Goal: Information Seeking & Learning: Learn about a topic

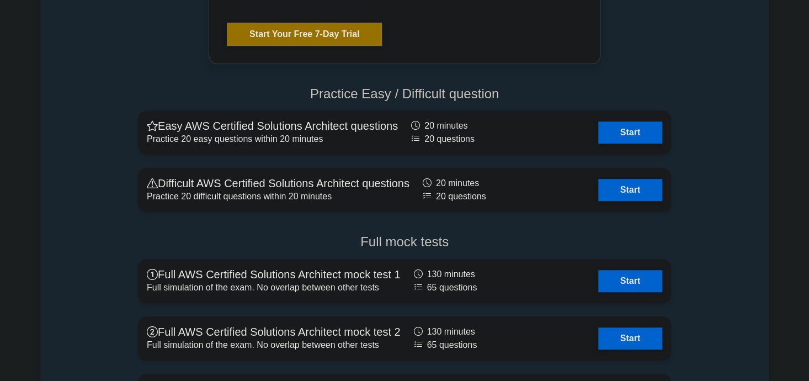
scroll to position [2359, 0]
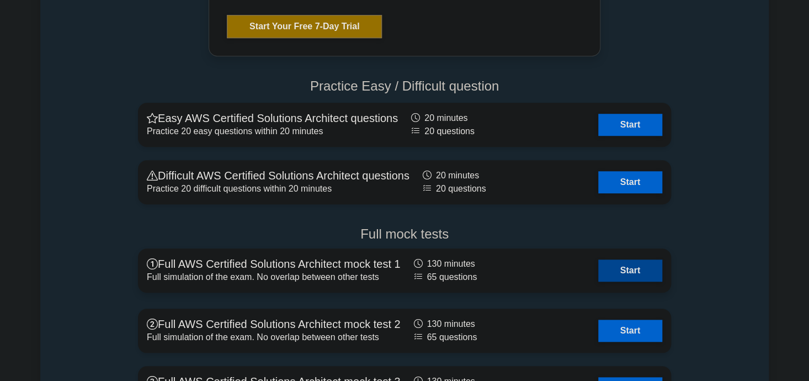
click at [646, 269] on link "Start" at bounding box center [630, 270] width 64 height 22
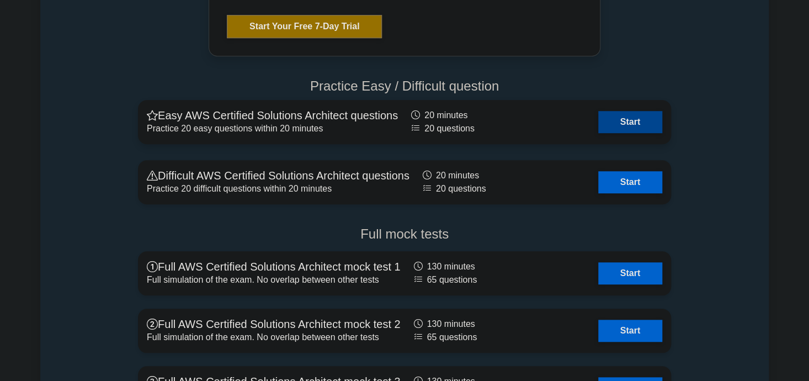
click at [642, 129] on link "Start" at bounding box center [630, 122] width 64 height 22
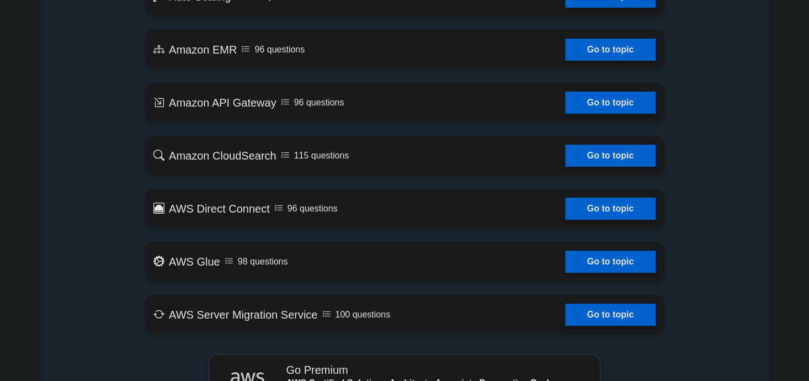
scroll to position [1836, 0]
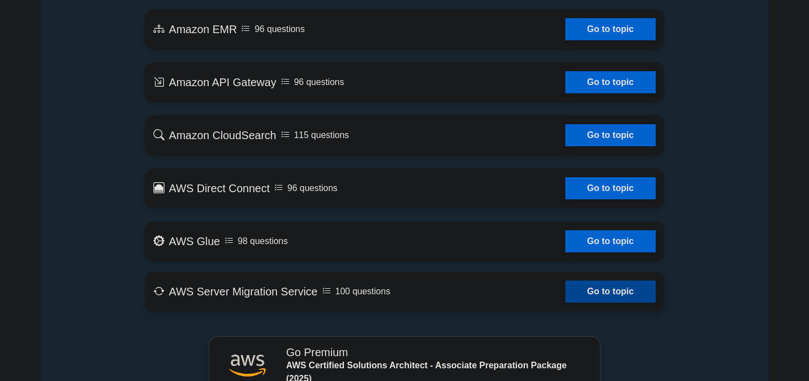
click at [607, 290] on link "Go to topic" at bounding box center [610, 291] width 90 height 22
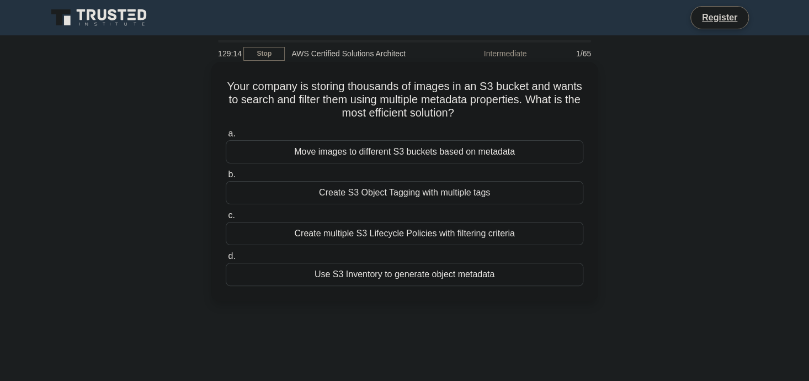
click at [424, 193] on div "Create S3 Object Tagging with multiple tags" at bounding box center [405, 192] width 358 height 23
click at [226, 178] on input "b. Create S3 Object Tagging with multiple tags" at bounding box center [226, 174] width 0 height 7
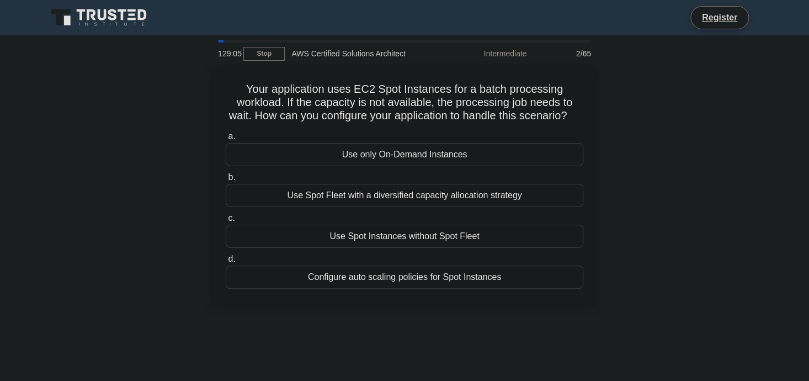
click at [243, 52] on div "129:05" at bounding box center [227, 53] width 32 height 22
click at [260, 56] on link "Stop" at bounding box center [263, 54] width 41 height 14
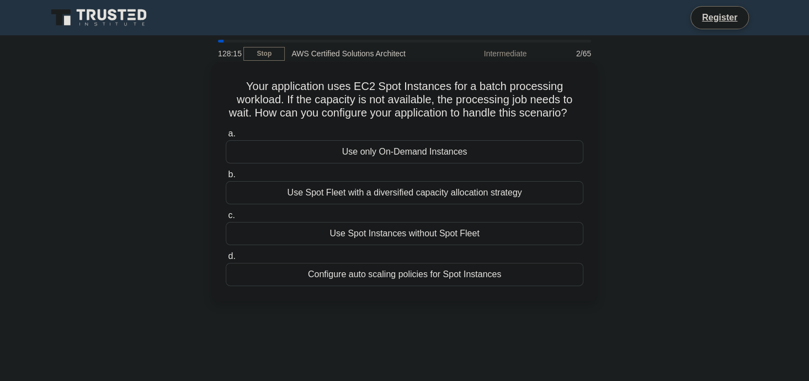
click at [455, 196] on div "Use Spot Fleet with a diversified capacity allocation strategy" at bounding box center [405, 192] width 358 height 23
click at [226, 178] on input "b. Use Spot Fleet with a diversified capacity allocation strategy" at bounding box center [226, 174] width 0 height 7
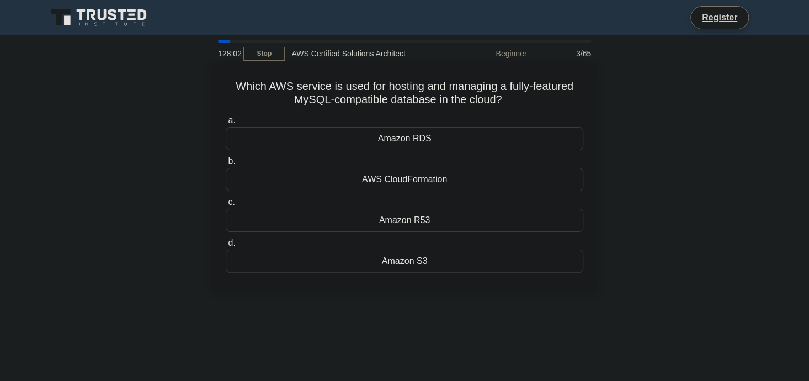
click at [459, 144] on div "Amazon RDS" at bounding box center [405, 138] width 358 height 23
click at [226, 124] on input "a. Amazon RDS" at bounding box center [226, 120] width 0 height 7
click at [260, 64] on div "Which AWS service can be used to host and manage a fully-featured MySQL-compati…" at bounding box center [404, 175] width 386 height 226
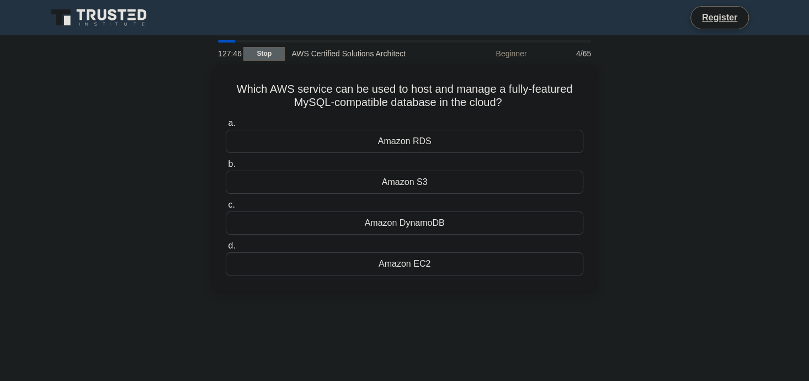
click at [265, 52] on link "Stop" at bounding box center [263, 54] width 41 height 14
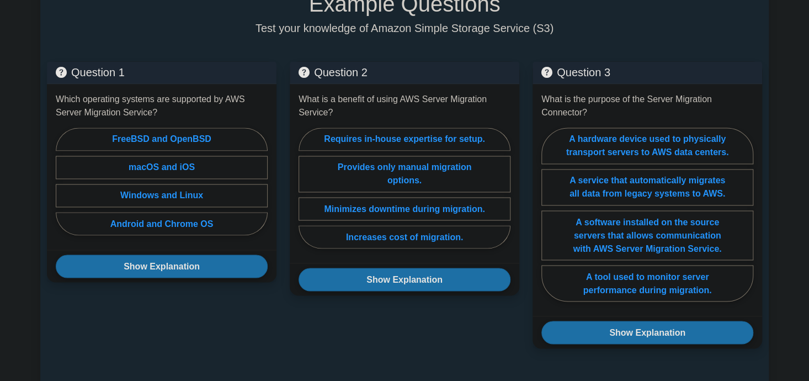
scroll to position [810, 0]
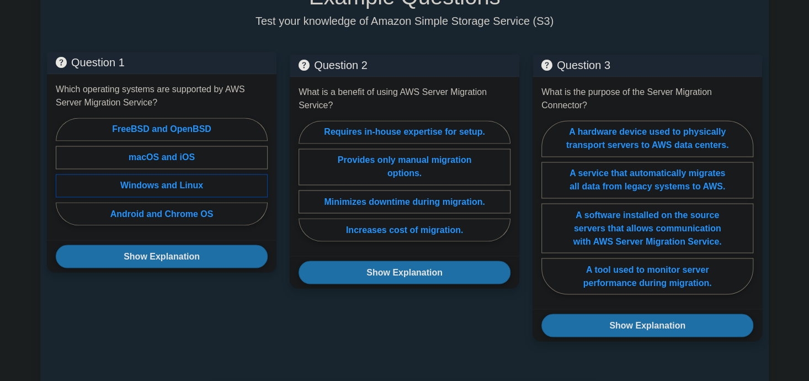
click at [212, 180] on label "Windows and Linux" at bounding box center [162, 185] width 212 height 23
click at [63, 178] on input "Windows and Linux" at bounding box center [59, 174] width 7 height 7
radio input "true"
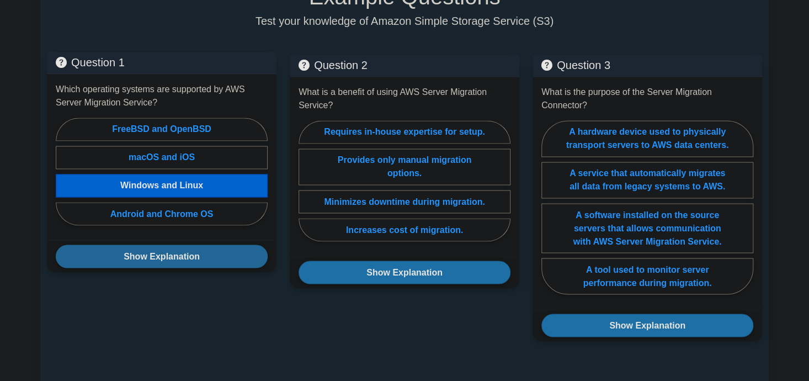
click at [192, 264] on button "Show Explanation" at bounding box center [162, 255] width 212 height 23
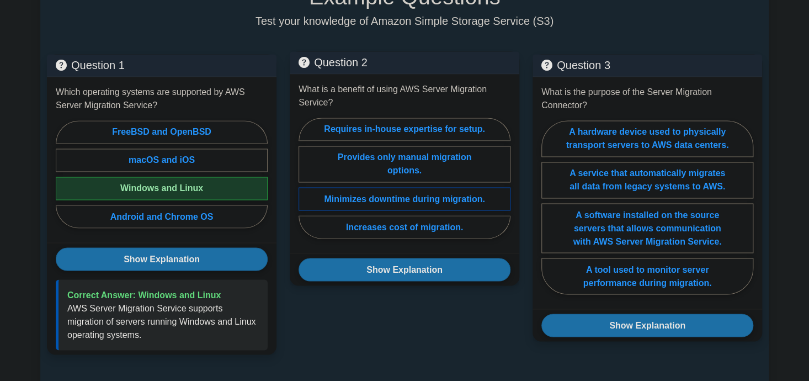
click at [447, 189] on label "Minimizes downtime during migration." at bounding box center [404, 198] width 212 height 23
click at [306, 185] on input "Minimizes downtime during migration." at bounding box center [301, 181] width 7 height 7
radio input "true"
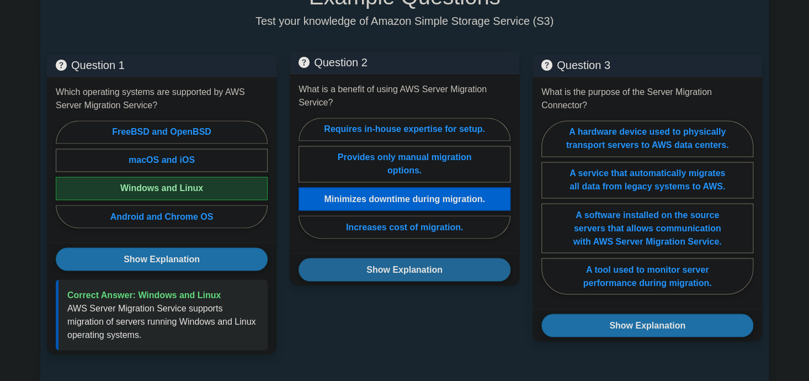
click at [434, 260] on button "Show Explanation" at bounding box center [404, 269] width 212 height 23
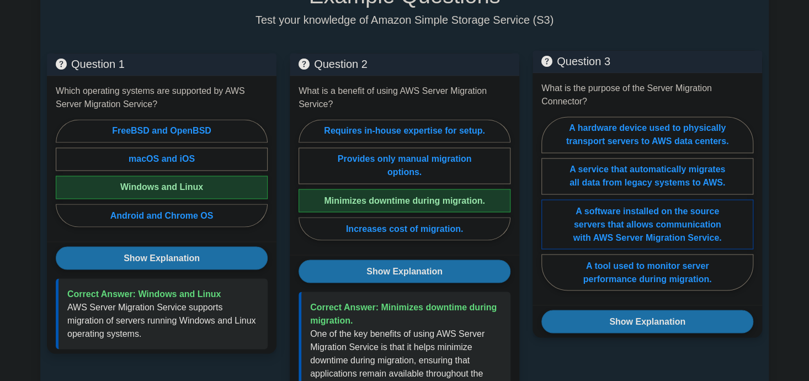
scroll to position [814, 0]
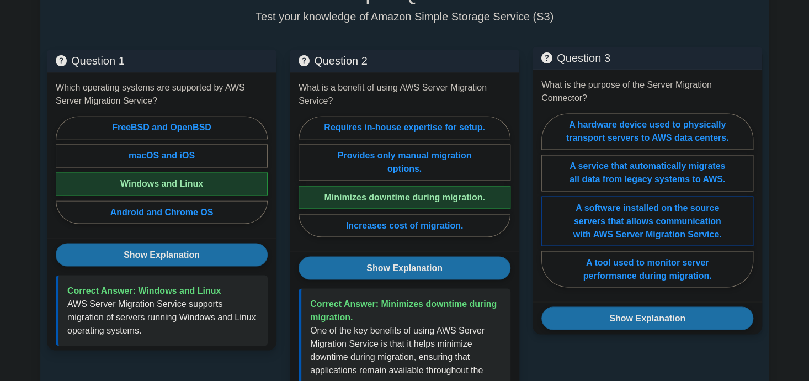
click at [672, 231] on label "A software installed on the source servers that allows communication with AWS S…" at bounding box center [647, 221] width 212 height 50
click at [548, 207] on input "A software installed on the source servers that allows communication with AWS S…" at bounding box center [544, 203] width 7 height 7
radio input "true"
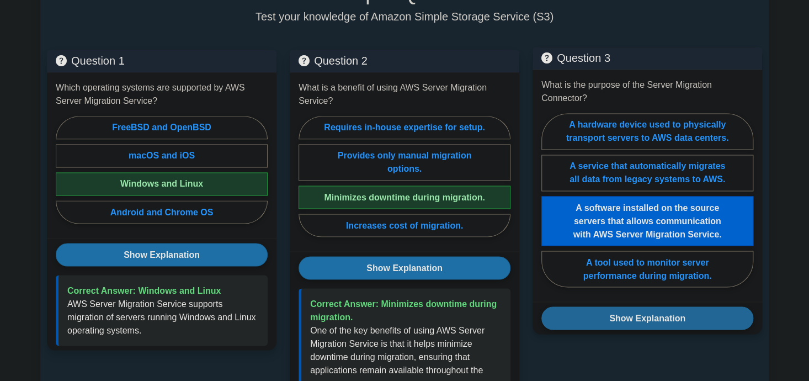
click at [644, 318] on button "Show Explanation" at bounding box center [647, 317] width 212 height 23
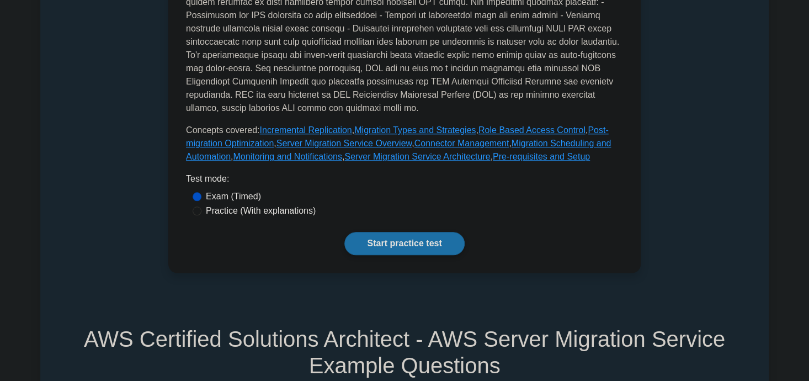
scroll to position [440, 0]
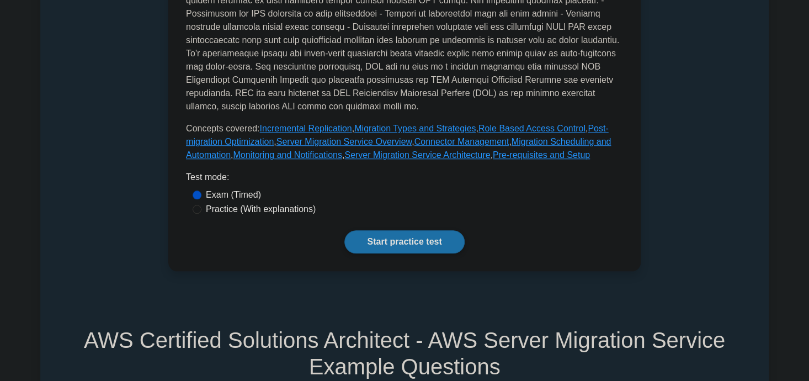
click at [286, 206] on label "Practice (With explanations)" at bounding box center [261, 208] width 110 height 13
click at [201, 206] on input "Practice (With explanations)" at bounding box center [197, 209] width 9 height 9
radio input "true"
click at [386, 241] on link "Start practice test" at bounding box center [404, 241] width 120 height 23
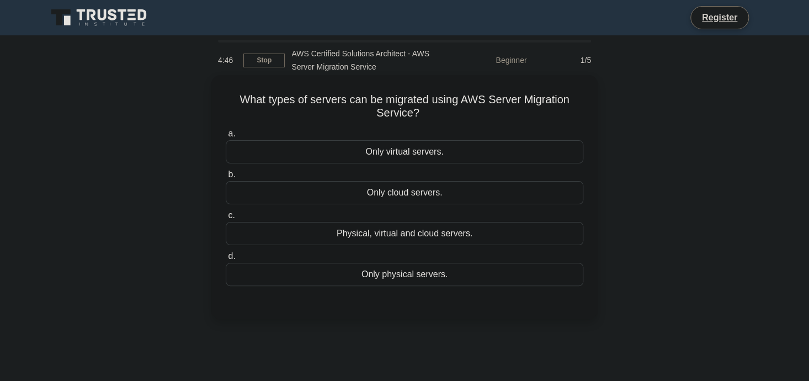
click at [417, 238] on div "Physical, virtual and cloud servers." at bounding box center [405, 233] width 358 height 23
click at [226, 219] on input "c. Physical, virtual and cloud servers." at bounding box center [226, 215] width 0 height 7
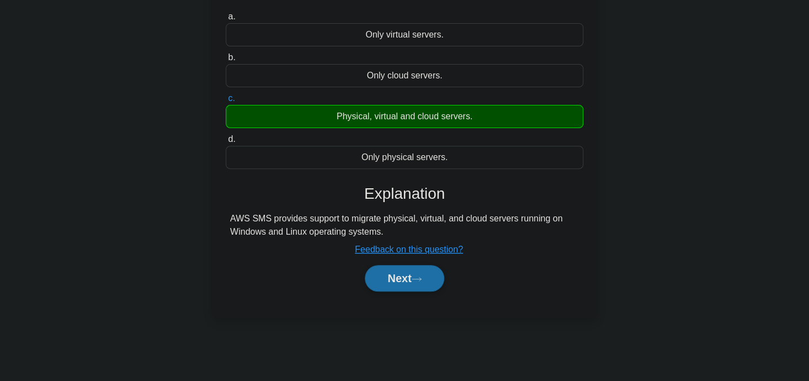
scroll to position [121, 0]
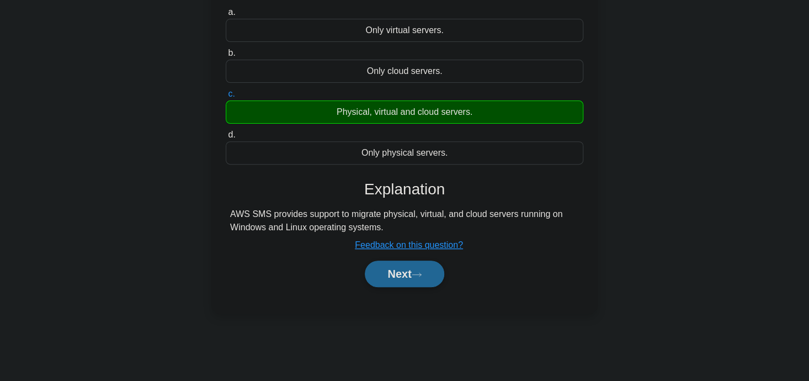
click at [422, 269] on button "Next" at bounding box center [404, 273] width 79 height 26
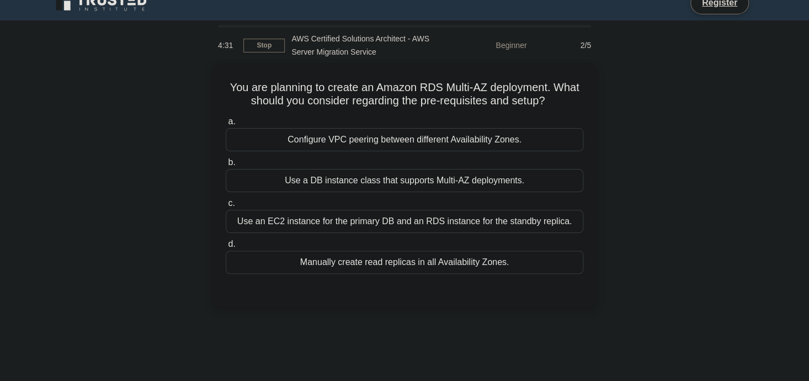
scroll to position [0, 0]
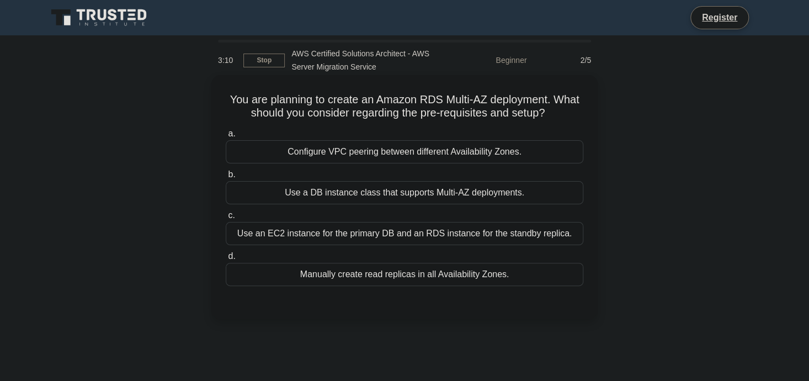
click at [384, 198] on div "Use a DB instance class that supports Multi-AZ deployments." at bounding box center [405, 192] width 358 height 23
click at [226, 178] on input "b. Use a DB instance class that supports Multi-AZ deployments." at bounding box center [226, 174] width 0 height 7
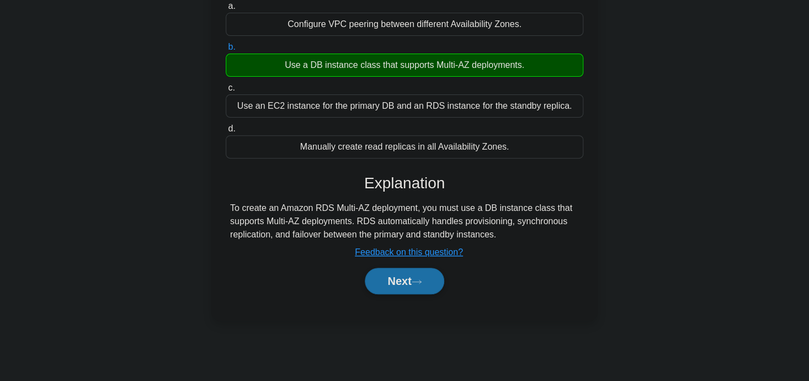
scroll to position [135, 0]
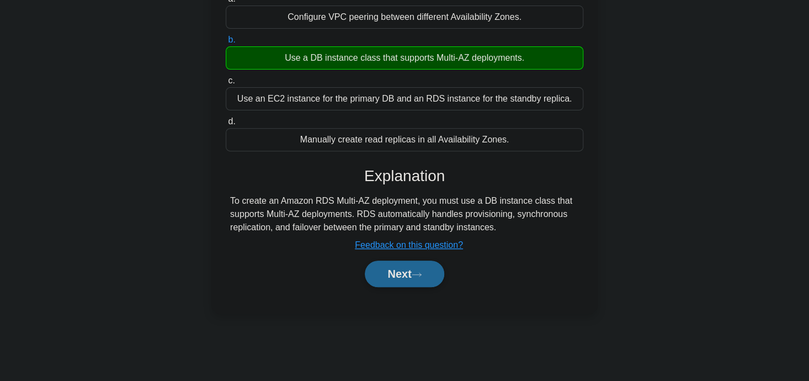
click at [439, 274] on button "Next" at bounding box center [404, 273] width 79 height 26
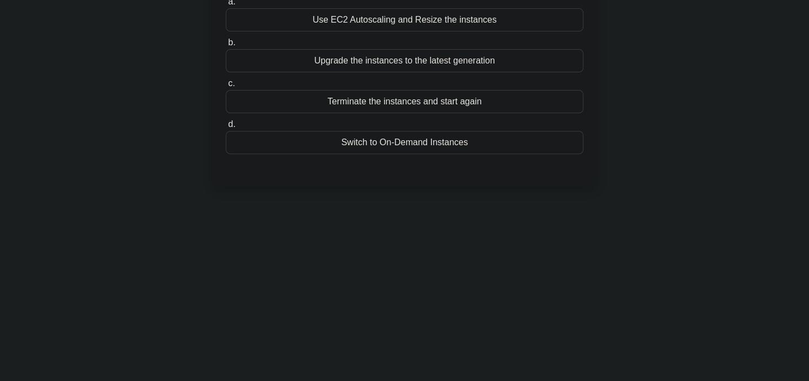
scroll to position [0, 0]
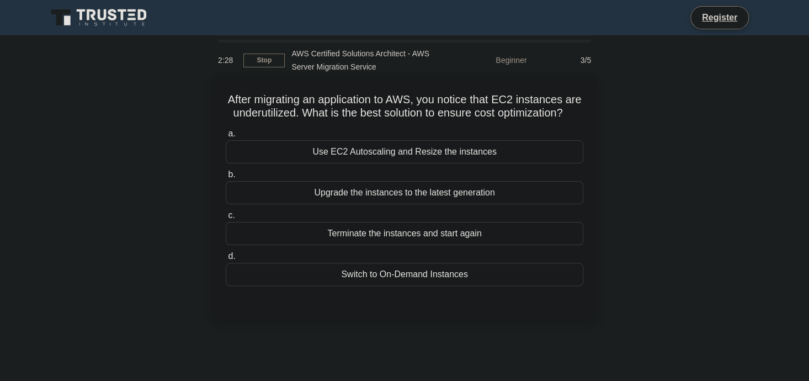
click at [487, 154] on div "Use EC2 Autoscaling and Resize the instances" at bounding box center [405, 151] width 358 height 23
click at [226, 137] on input "a. Use EC2 Autoscaling and Resize the instances" at bounding box center [226, 133] width 0 height 7
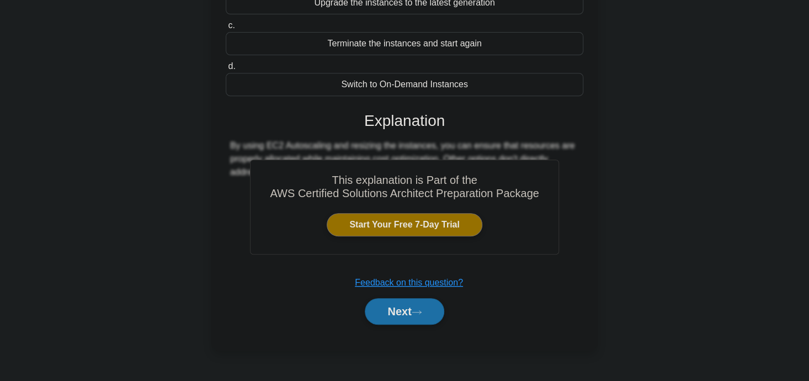
scroll to position [201, 0]
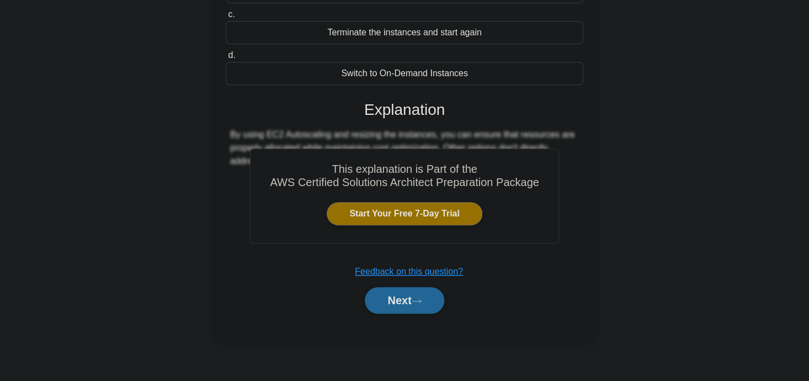
click at [426, 308] on button "Next" at bounding box center [404, 300] width 79 height 26
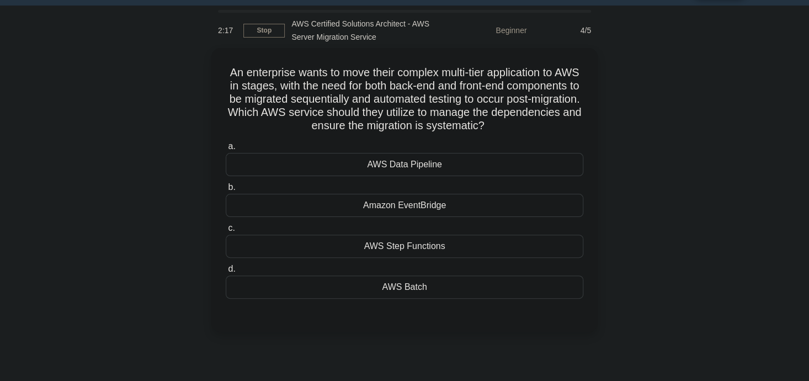
scroll to position [29, 0]
click at [422, 247] on div "AWS Step Functions" at bounding box center [405, 244] width 358 height 23
click at [226, 230] on input "c. AWS Step Functions" at bounding box center [226, 226] width 0 height 7
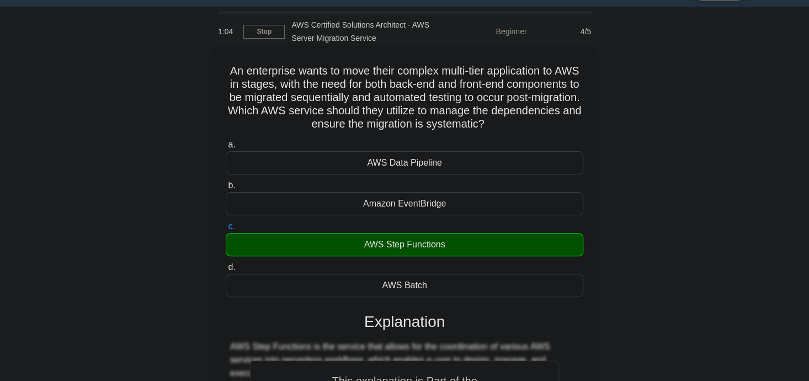
scroll to position [102, 0]
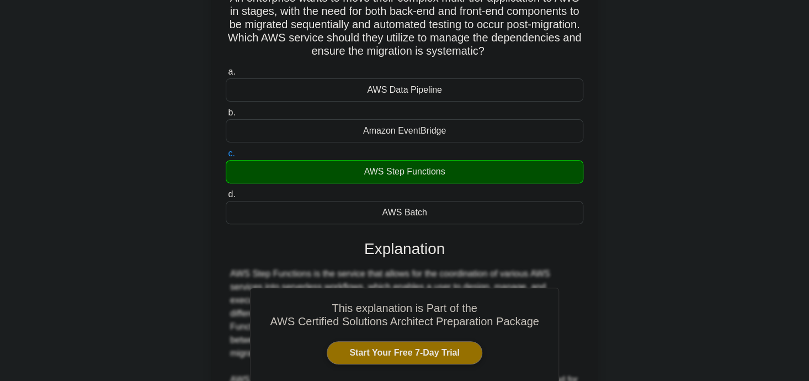
click at [396, 125] on div "Amazon EventBridge" at bounding box center [405, 130] width 358 height 23
click at [226, 116] on input "b. Amazon EventBridge" at bounding box center [226, 112] width 0 height 7
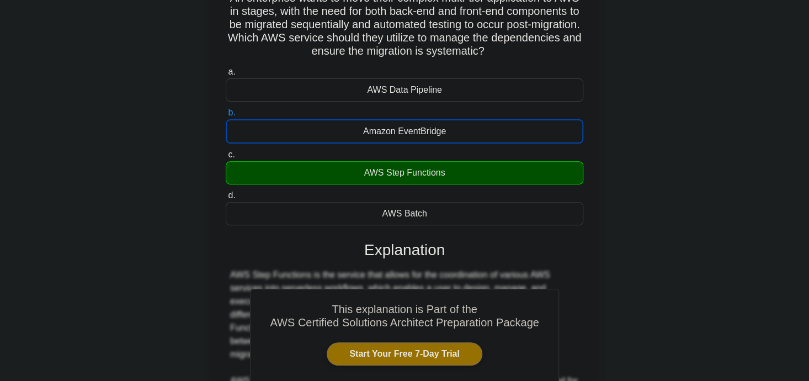
click at [406, 90] on div "AWS Data Pipeline" at bounding box center [405, 89] width 358 height 23
click at [226, 76] on input "a. AWS Data Pipeline" at bounding box center [226, 71] width 0 height 7
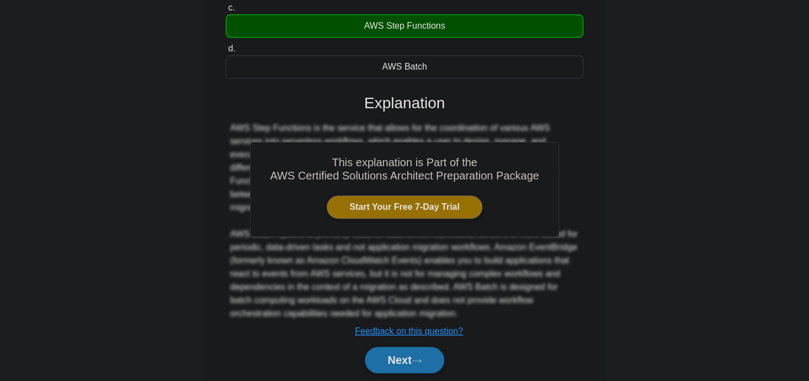
scroll to position [285, 0]
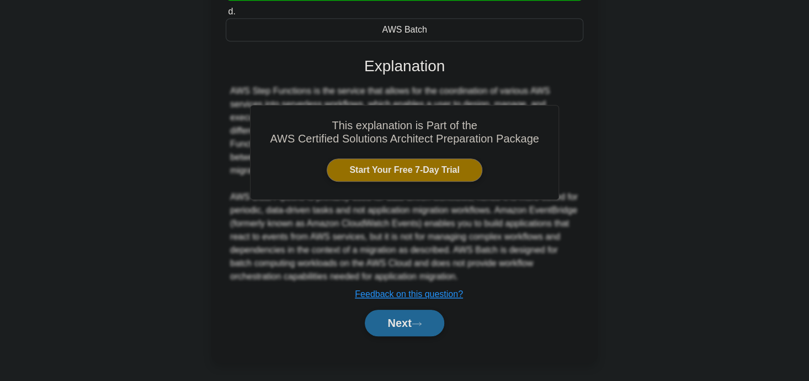
click at [393, 322] on button "Next" at bounding box center [404, 323] width 79 height 26
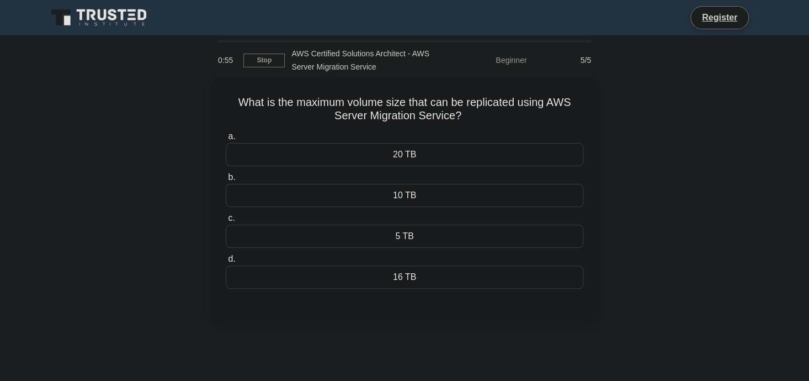
scroll to position [0, 0]
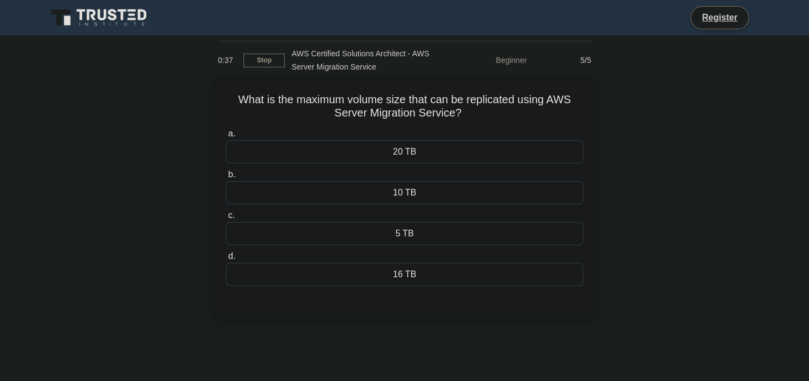
click at [410, 269] on div "16 TB" at bounding box center [405, 274] width 358 height 23
click at [226, 260] on input "d. 16 TB" at bounding box center [226, 256] width 0 height 7
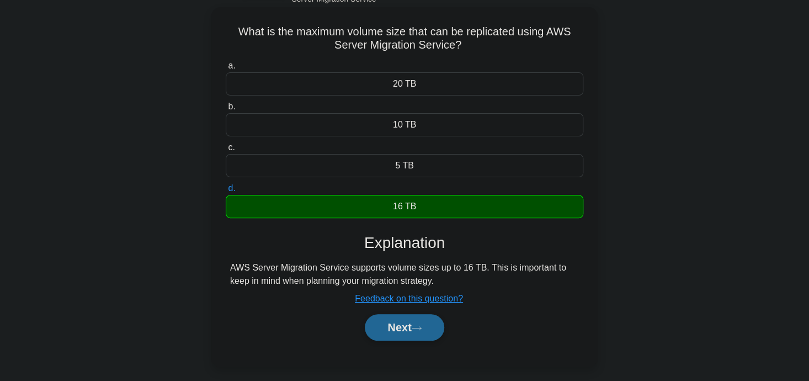
scroll to position [70, 0]
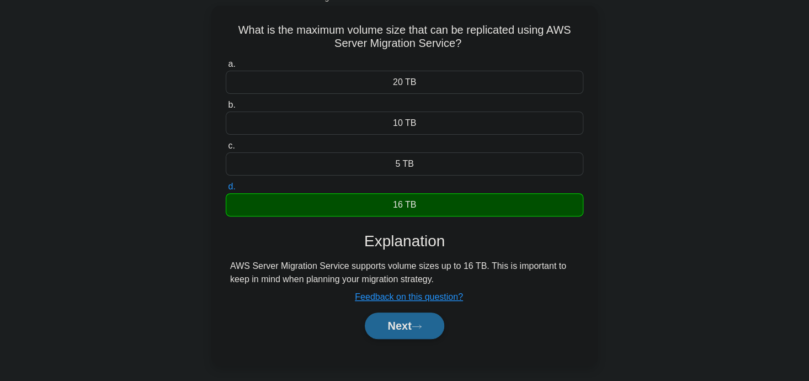
click at [417, 333] on button "Next" at bounding box center [404, 325] width 79 height 26
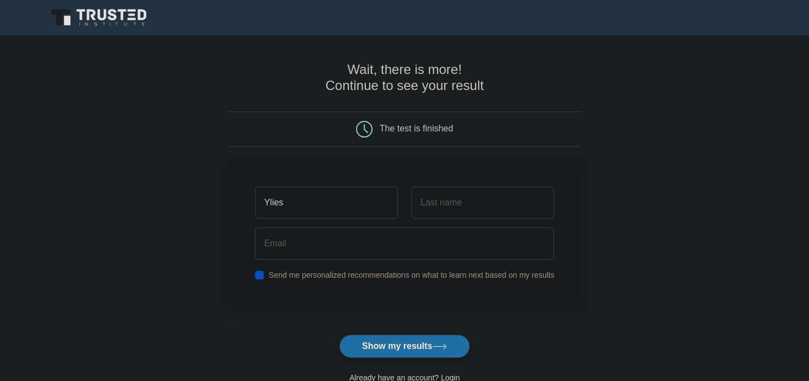
type input "Ylies"
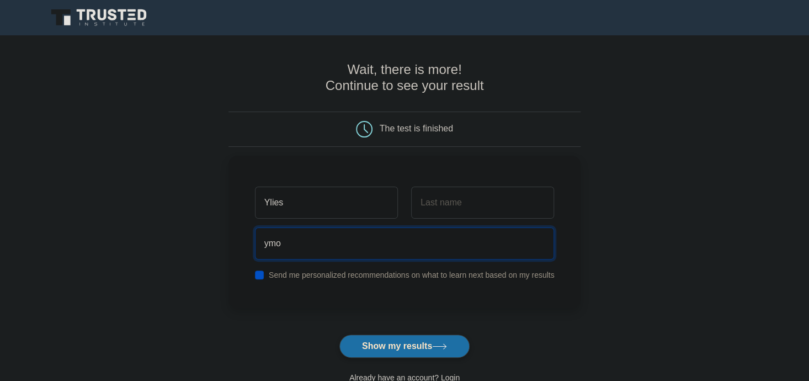
type input "[EMAIL_ADDRESS][DOMAIN_NAME]"
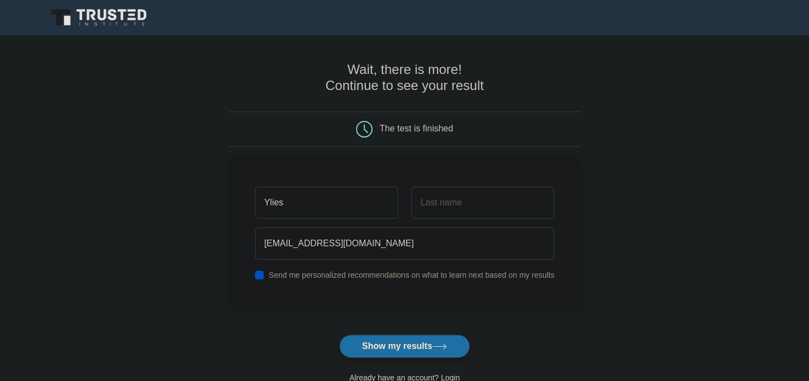
click at [220, 228] on main "Wait, there is more! Continue to see your result The test is finished Ylies" at bounding box center [404, 233] width 809 height 397
click at [261, 271] on input "checkbox" at bounding box center [259, 272] width 9 height 9
checkbox input "false"
click at [378, 338] on button "Show my results" at bounding box center [404, 345] width 130 height 23
type input "M"
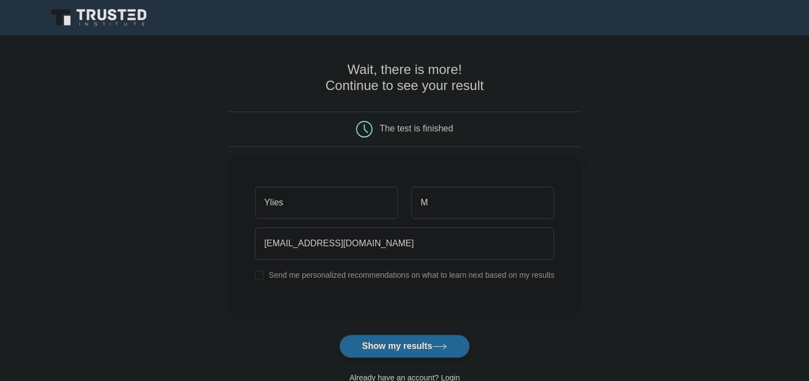
click at [395, 348] on button "Show my results" at bounding box center [404, 345] width 130 height 23
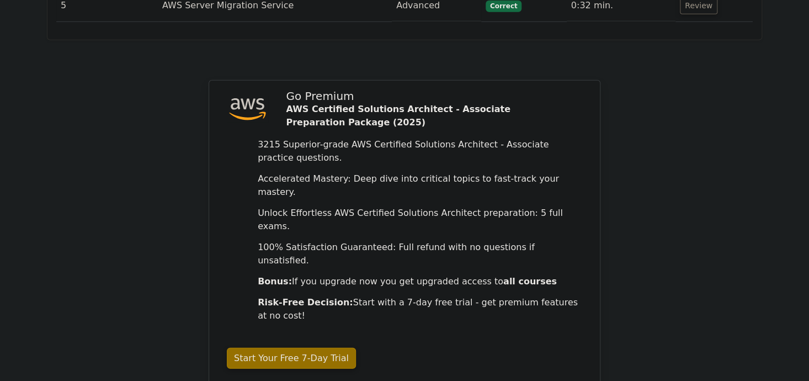
scroll to position [1505, 0]
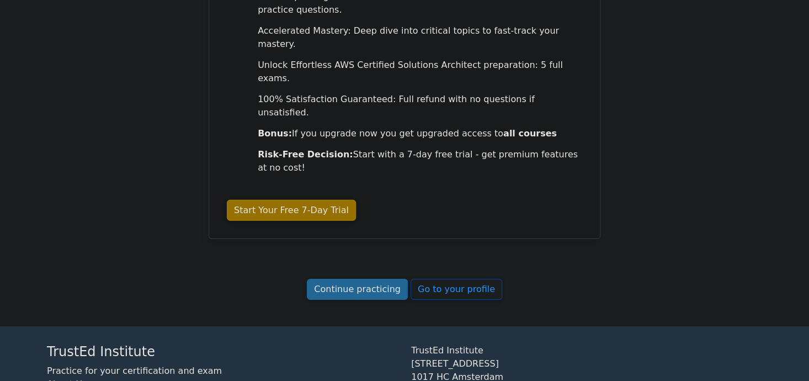
click at [361, 279] on link "Continue practicing" at bounding box center [357, 289] width 101 height 21
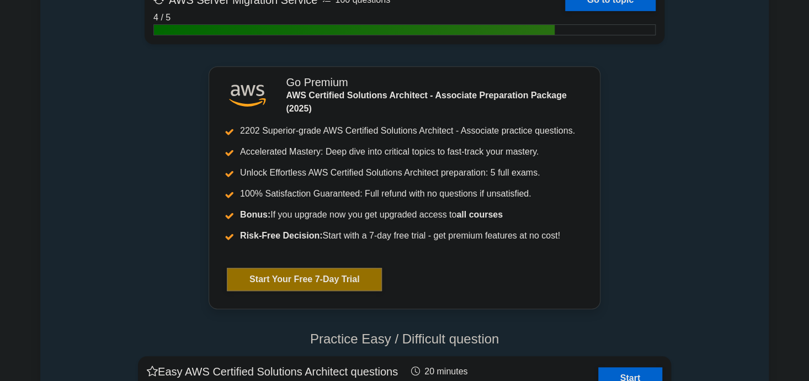
scroll to position [2097, 0]
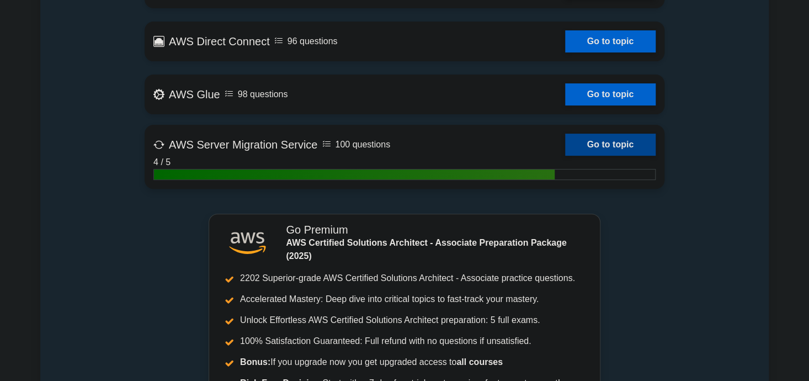
click at [613, 146] on link "Go to topic" at bounding box center [610, 145] width 90 height 22
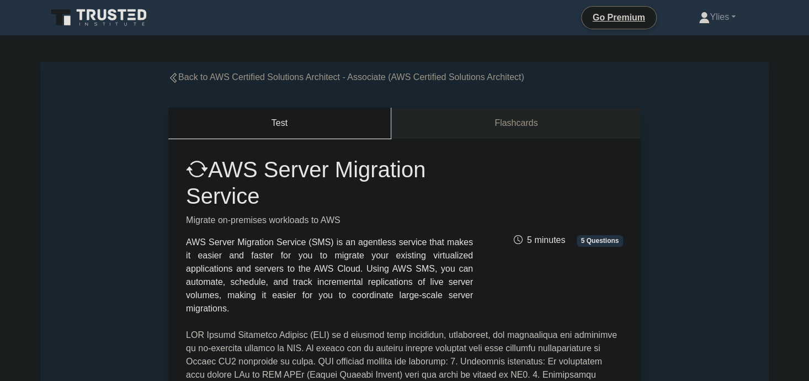
click at [351, 119] on button "Test" at bounding box center [279, 123] width 223 height 31
click at [448, 120] on link "Flashcards" at bounding box center [515, 123] width 249 height 31
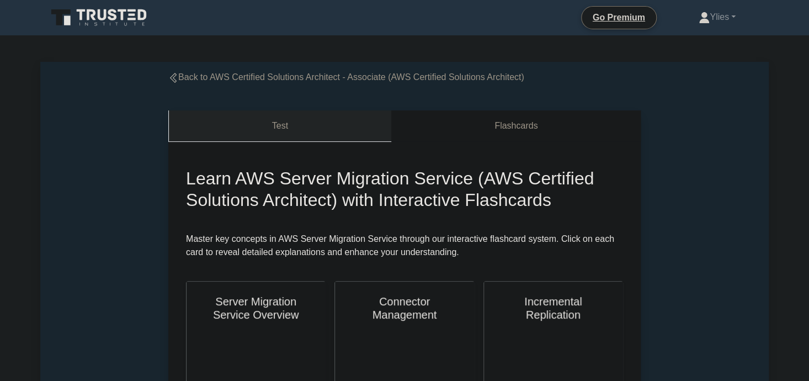
click at [344, 125] on link "Test" at bounding box center [279, 125] width 223 height 31
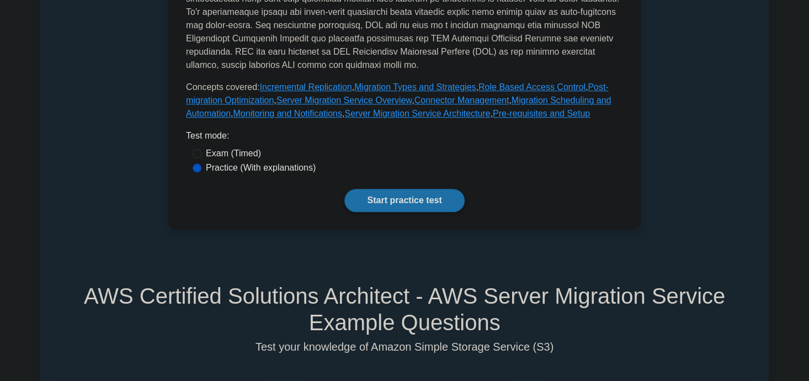
scroll to position [497, 0]
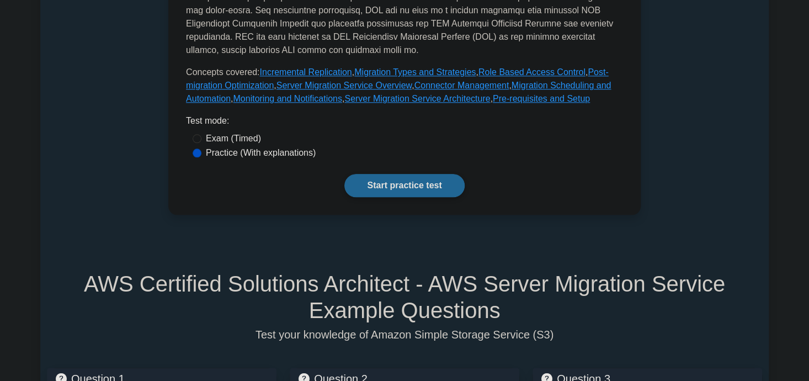
click at [388, 183] on link "Start practice test" at bounding box center [404, 185] width 120 height 23
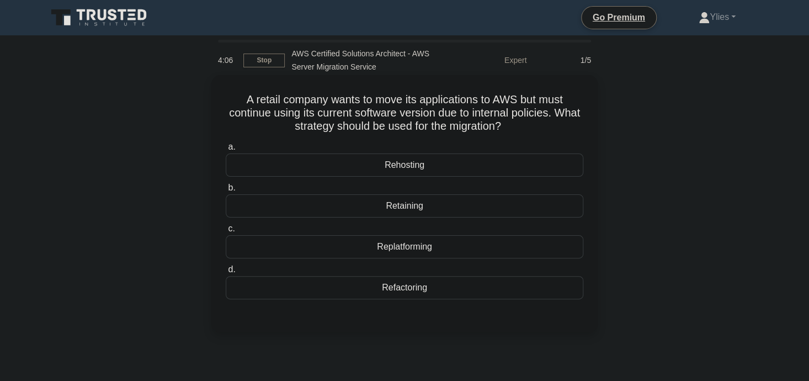
click at [426, 287] on div "Refactoring" at bounding box center [405, 287] width 358 height 23
click at [226, 273] on input "d. Refactoring" at bounding box center [226, 269] width 0 height 7
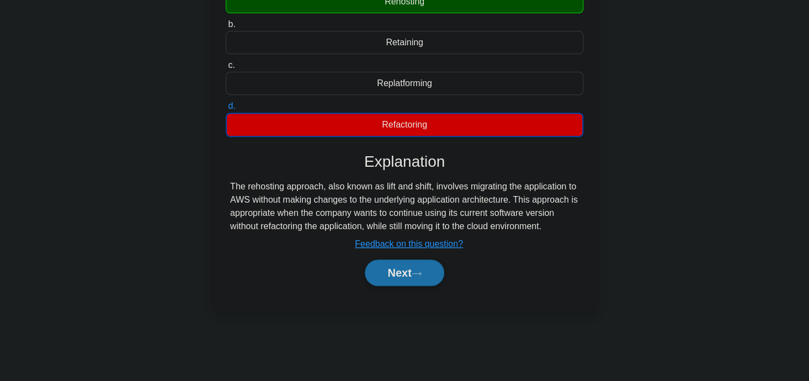
scroll to position [179, 0]
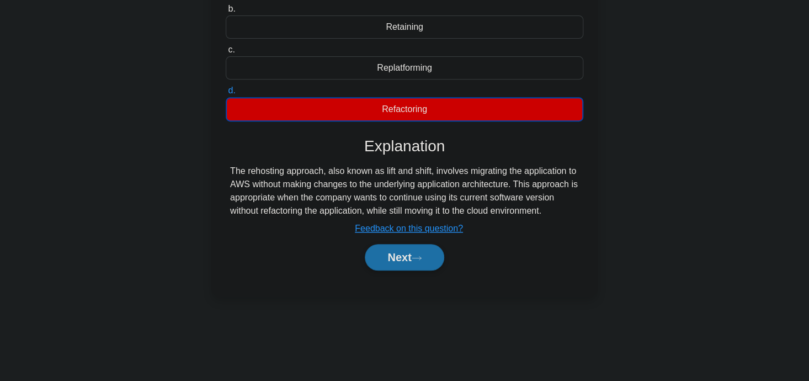
click at [380, 57] on div "Replatforming" at bounding box center [405, 67] width 358 height 23
click at [226, 54] on input "c. Replatforming" at bounding box center [226, 49] width 0 height 7
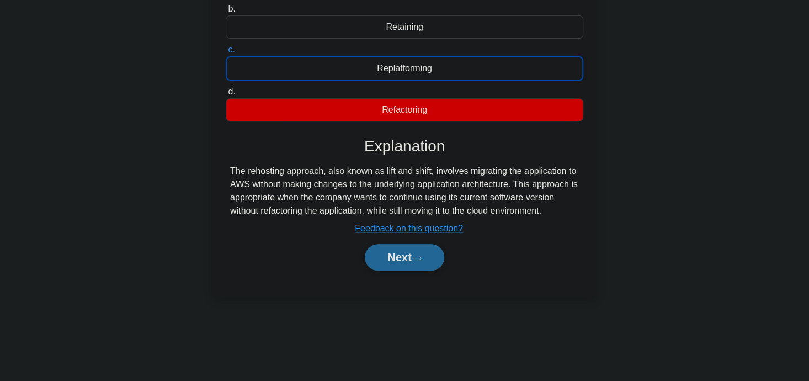
click at [414, 249] on button "Next" at bounding box center [404, 257] width 79 height 26
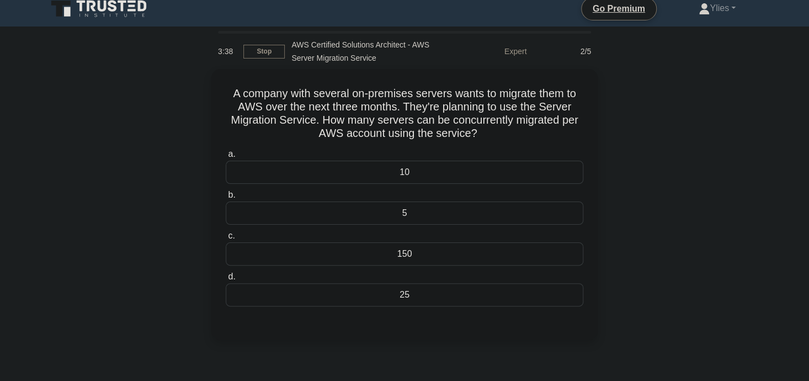
scroll to position [7, 0]
click at [417, 205] on div "5" at bounding box center [405, 211] width 358 height 23
click at [226, 198] on input "b. 5" at bounding box center [226, 193] width 0 height 7
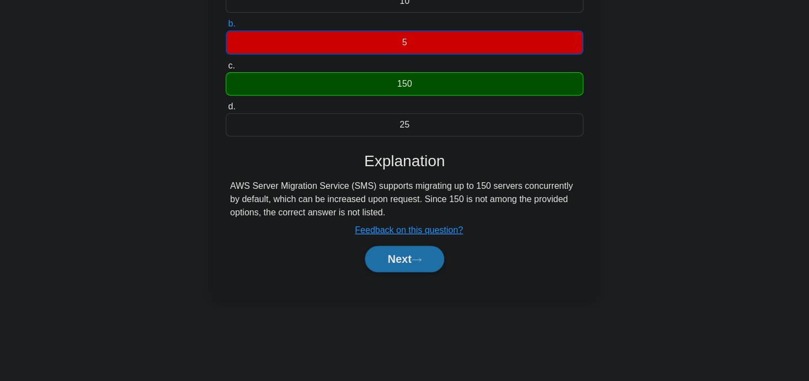
scroll to position [181, 0]
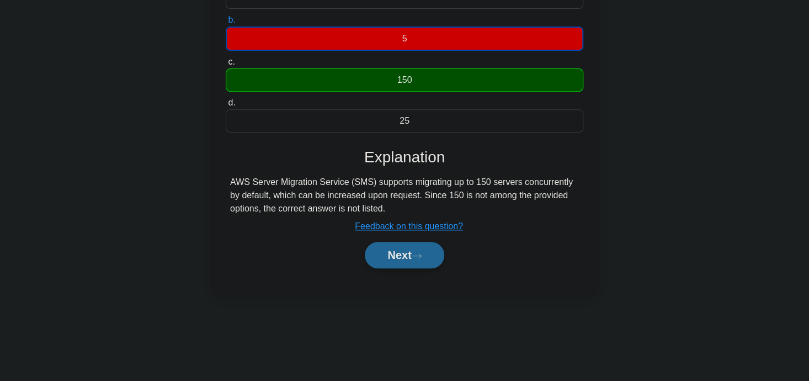
click at [422, 253] on icon at bounding box center [417, 256] width 10 height 6
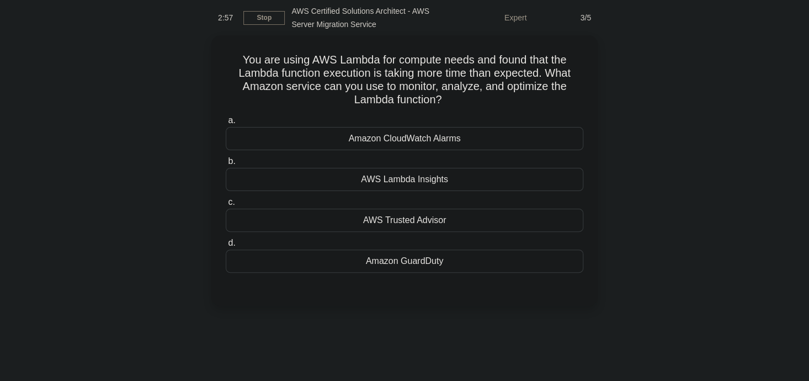
scroll to position [3, 0]
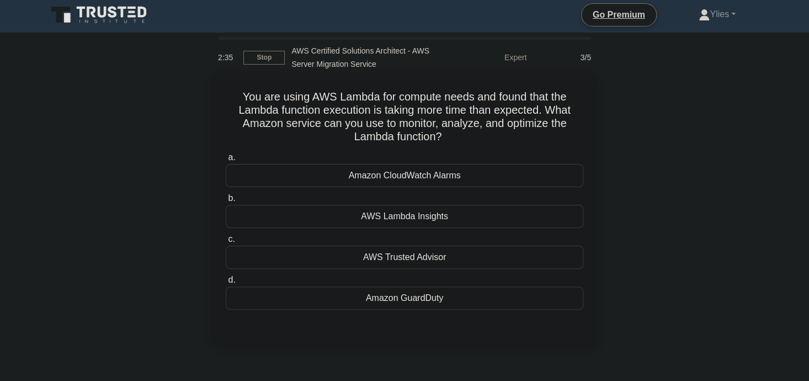
click at [417, 214] on div "AWS Lambda Insights" at bounding box center [405, 216] width 358 height 23
click at [226, 202] on input "b. AWS Lambda Insights" at bounding box center [226, 198] width 0 height 7
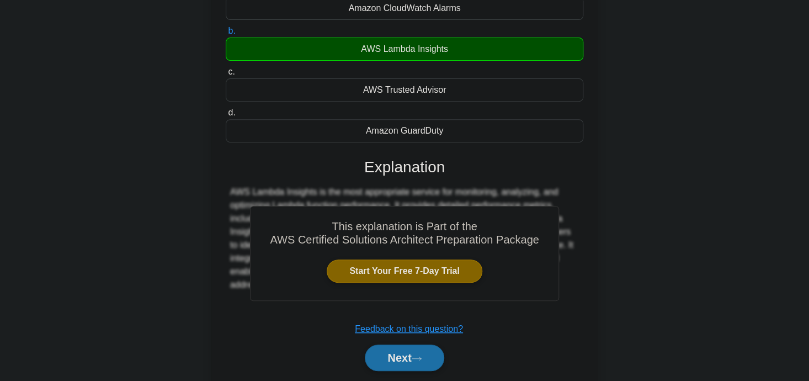
scroll to position [215, 0]
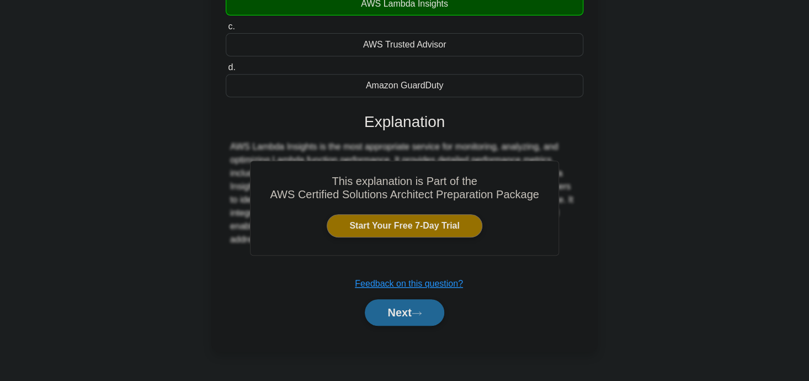
click at [418, 310] on icon at bounding box center [417, 313] width 10 height 6
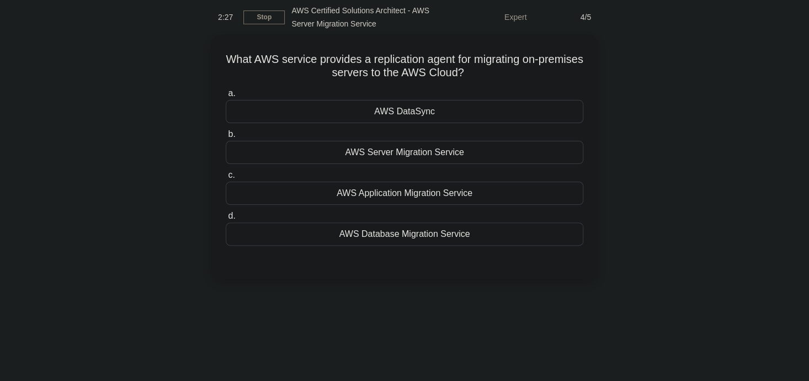
scroll to position [0, 0]
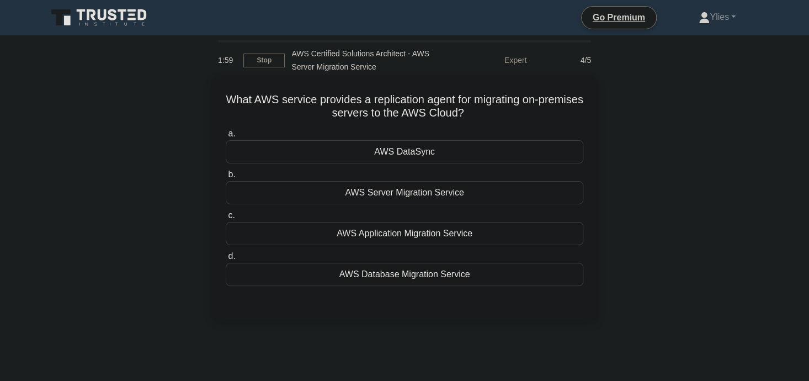
click at [434, 186] on div "AWS Server Migration Service" at bounding box center [405, 192] width 358 height 23
click at [226, 178] on input "b. AWS Server Migration Service" at bounding box center [226, 174] width 0 height 7
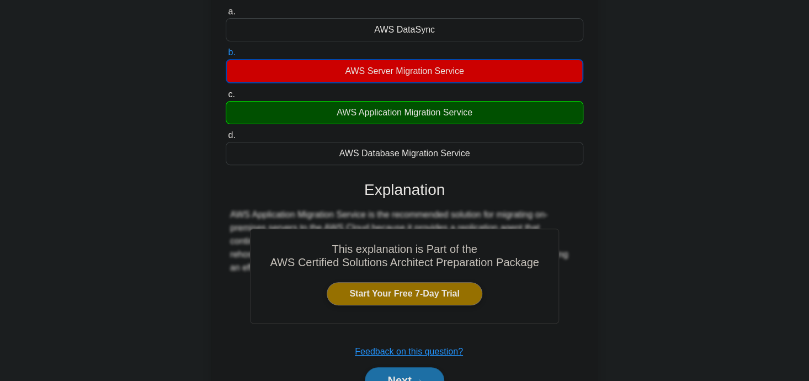
scroll to position [215, 0]
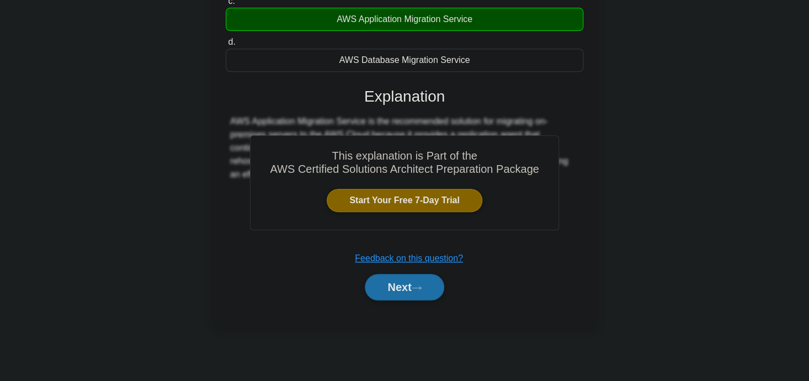
click at [413, 190] on link "Start Your Free 7-Day Trial" at bounding box center [404, 200] width 155 height 23
click at [431, 295] on button "Next" at bounding box center [404, 287] width 79 height 26
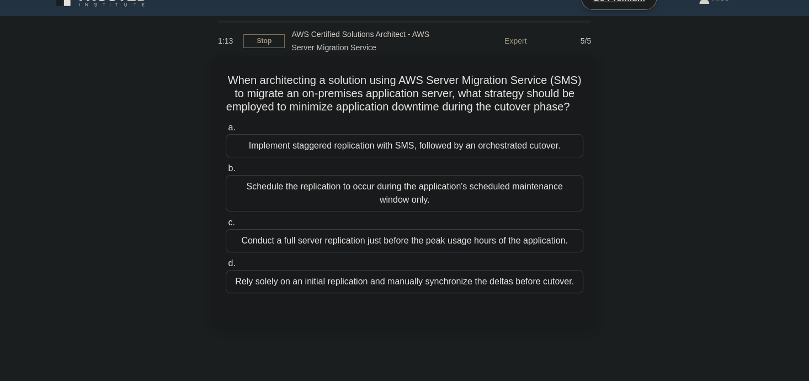
scroll to position [18, 0]
click at [450, 158] on div "Implement staggered replication with SMS, followed by an orchestrated cutover." at bounding box center [405, 146] width 358 height 23
click at [226, 132] on input "a. Implement staggered replication with SMS, followed by an orchestrated cutove…" at bounding box center [226, 128] width 0 height 7
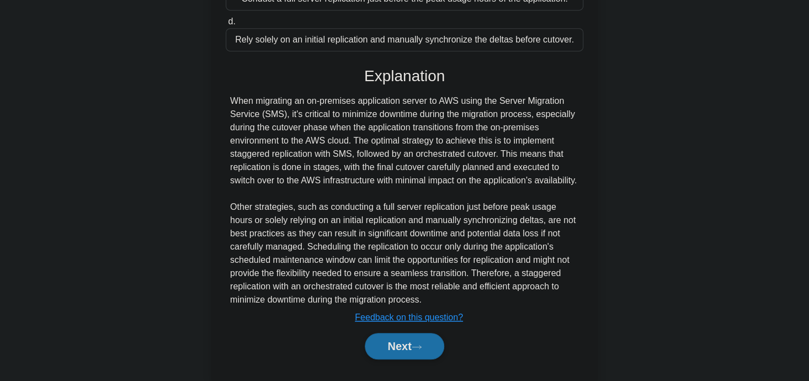
scroll to position [298, 0]
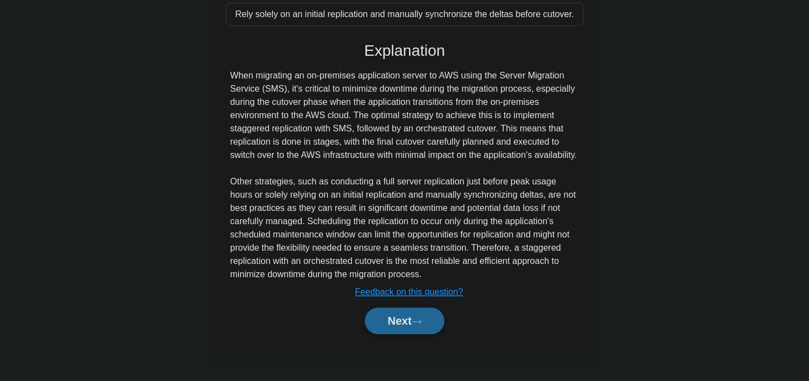
click at [406, 328] on button "Next" at bounding box center [404, 320] width 79 height 26
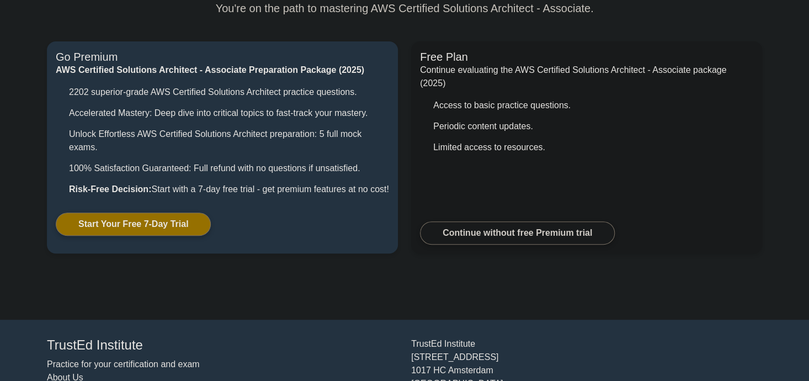
scroll to position [109, 0]
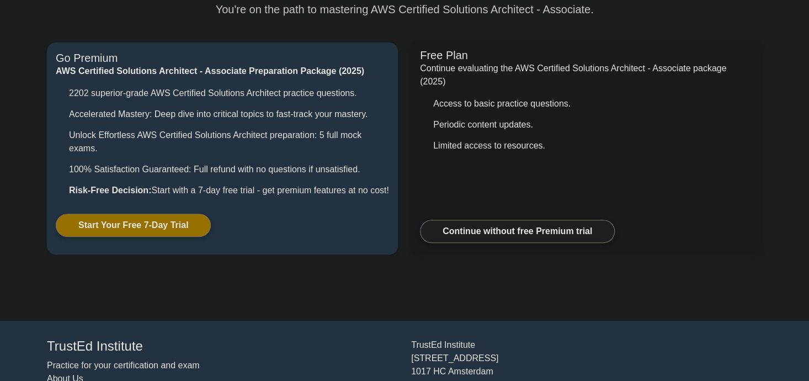
click at [481, 243] on link "Continue without free Premium trial" at bounding box center [517, 231] width 195 height 23
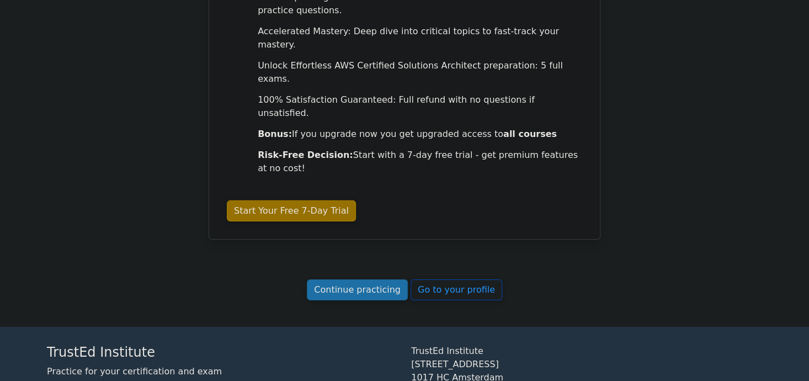
scroll to position [1564, 0]
click at [362, 279] on link "Continue practicing" at bounding box center [357, 289] width 101 height 21
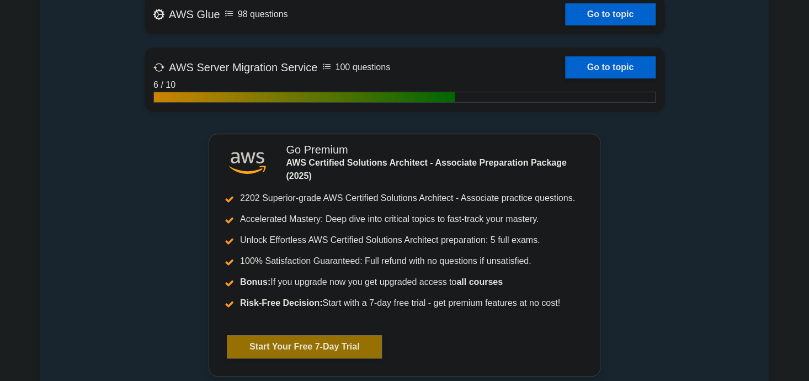
scroll to position [2176, 0]
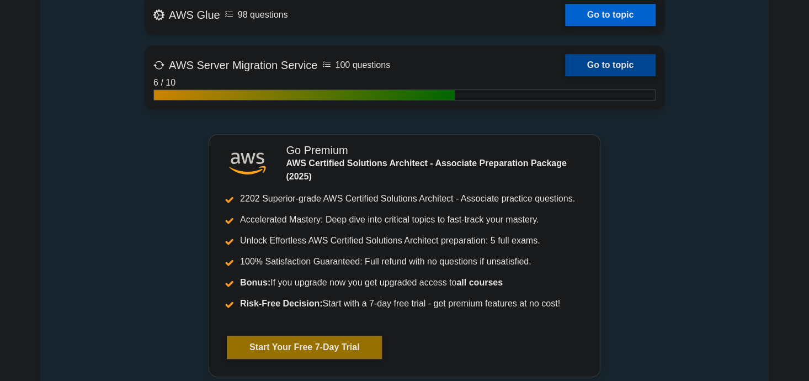
click at [565, 63] on link "Go to topic" at bounding box center [610, 65] width 90 height 22
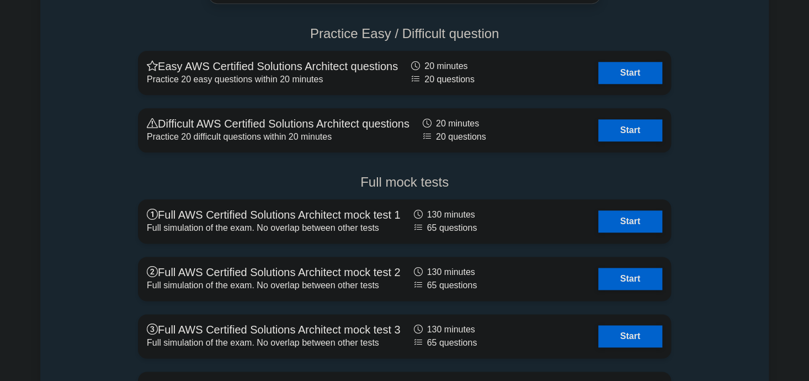
scroll to position [2547, 0]
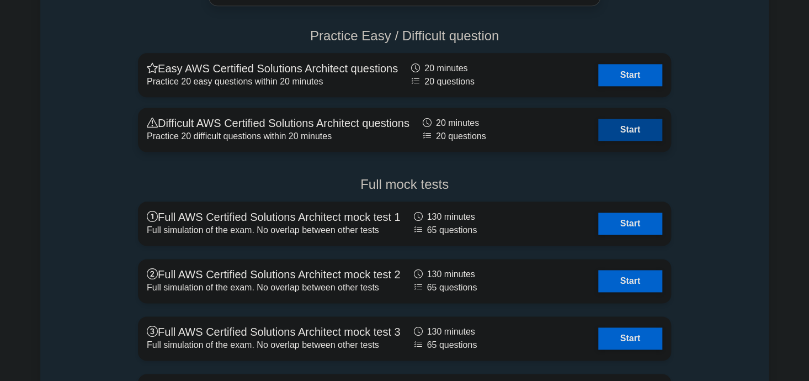
click at [623, 125] on link "Start" at bounding box center [630, 130] width 64 height 22
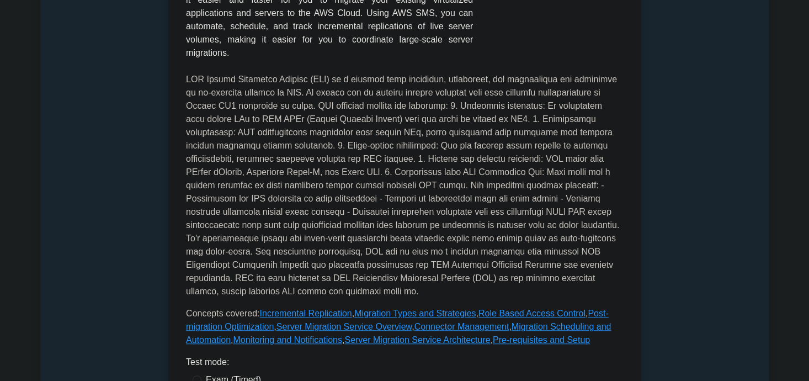
scroll to position [271, 0]
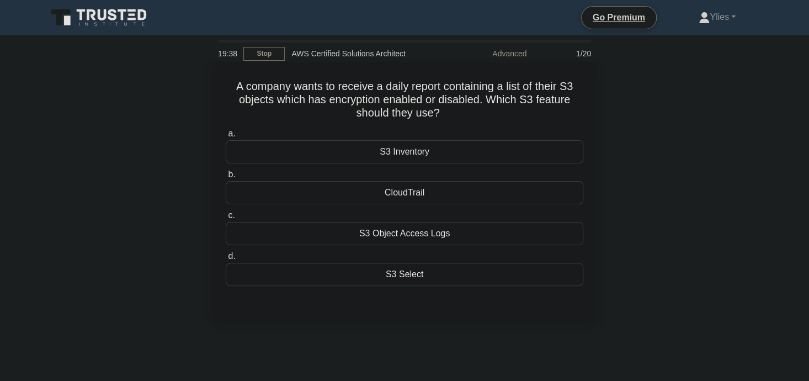
click at [408, 148] on div "S3 Inventory" at bounding box center [405, 151] width 358 height 23
click at [226, 137] on input "a. S3 Inventory" at bounding box center [226, 133] width 0 height 7
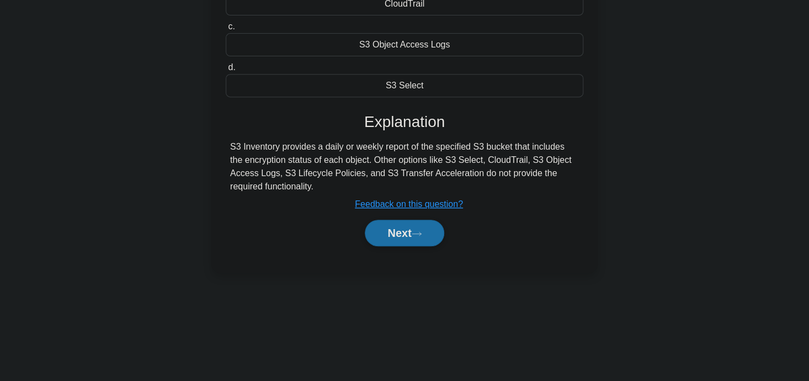
scroll to position [193, 0]
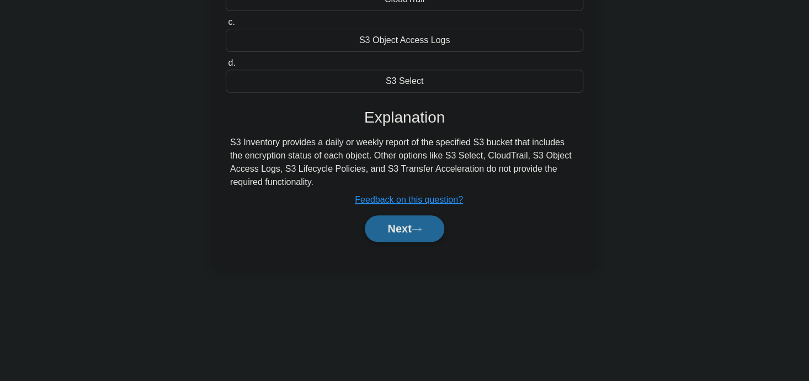
click at [398, 236] on button "Next" at bounding box center [404, 228] width 79 height 26
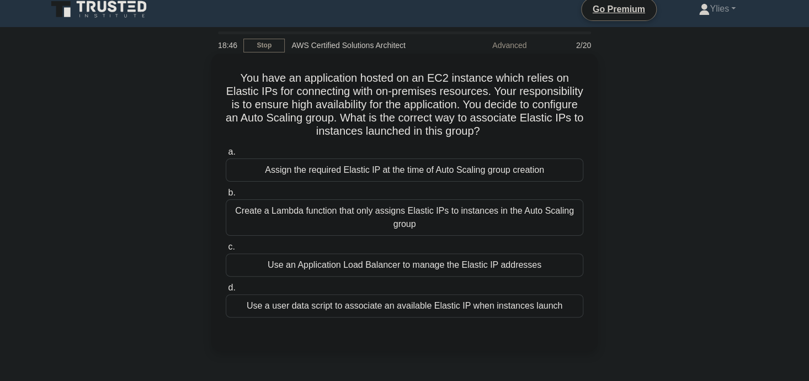
scroll to position [0, 0]
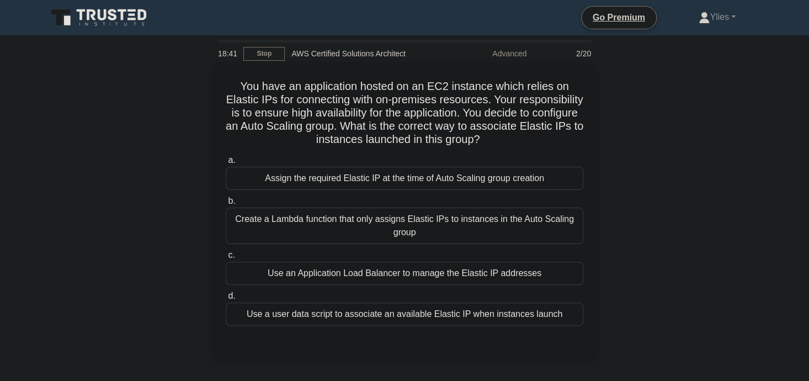
click at [390, 271] on div "Use an Application Load Balancer to manage the Elastic IP addresses" at bounding box center [405, 273] width 358 height 23
click at [226, 259] on input "c. Use an Application Load Balancer to manage the Elastic IP addresses" at bounding box center [226, 255] width 0 height 7
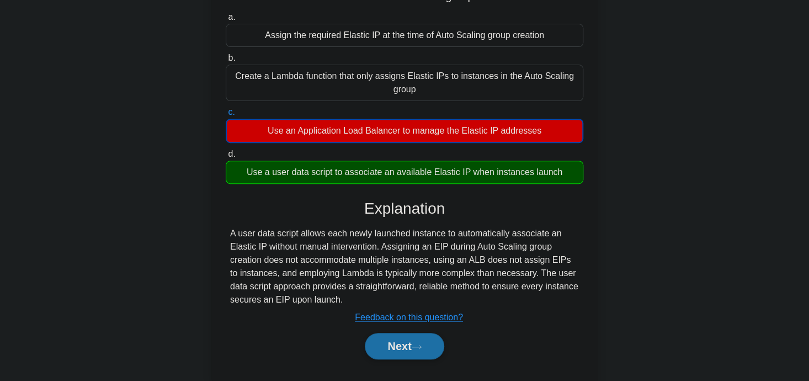
scroll to position [215, 0]
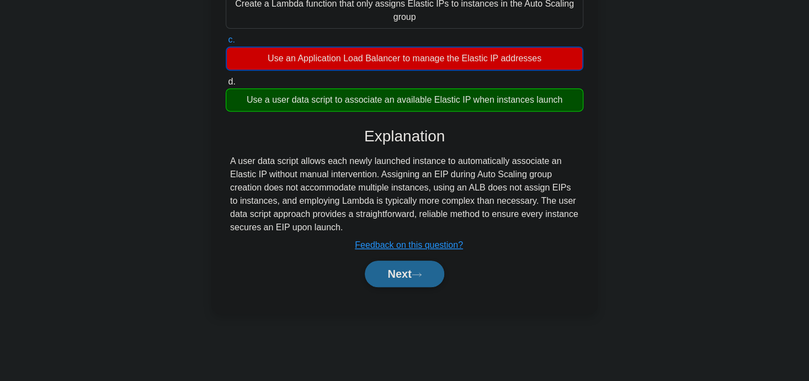
click at [426, 281] on button "Next" at bounding box center [404, 273] width 79 height 26
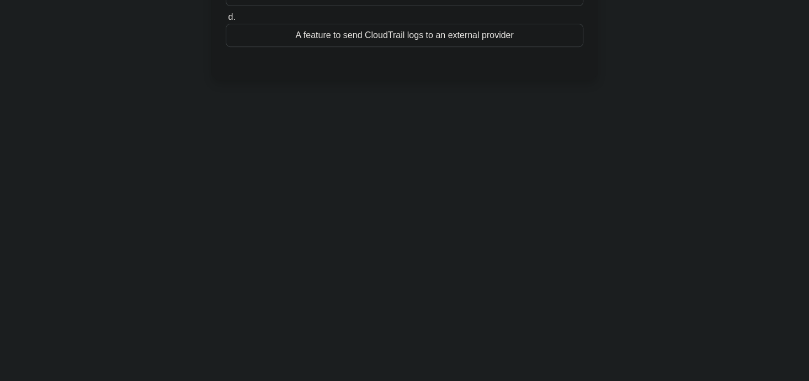
scroll to position [0, 0]
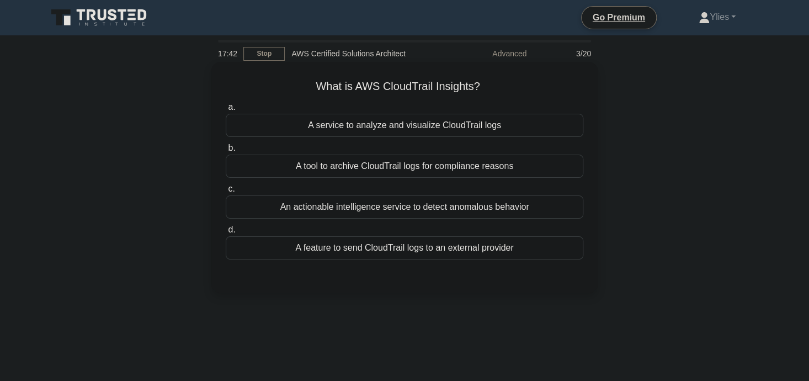
click at [407, 209] on div "An actionable intelligence service to detect anomalous behavior" at bounding box center [405, 206] width 358 height 23
click at [226, 193] on input "c. An actionable intelligence service to detect anomalous behavior" at bounding box center [226, 188] width 0 height 7
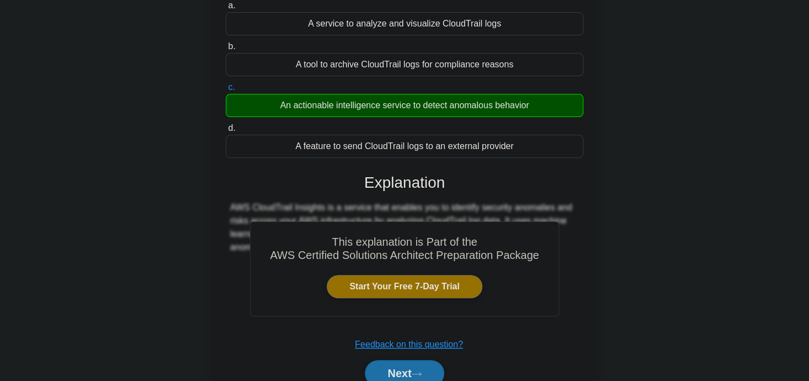
scroll to position [115, 0]
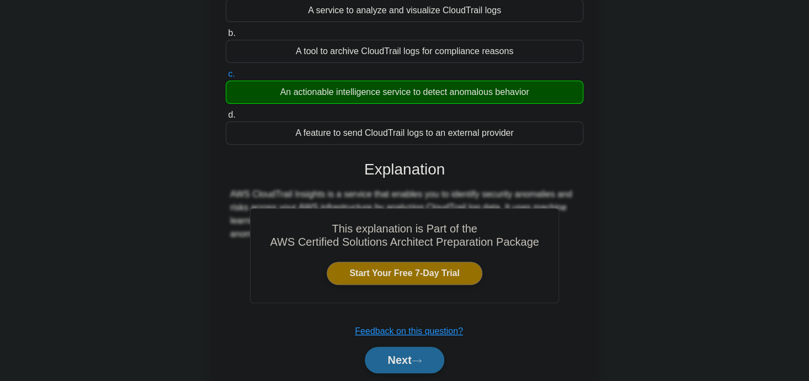
click at [420, 359] on icon at bounding box center [417, 361] width 10 height 6
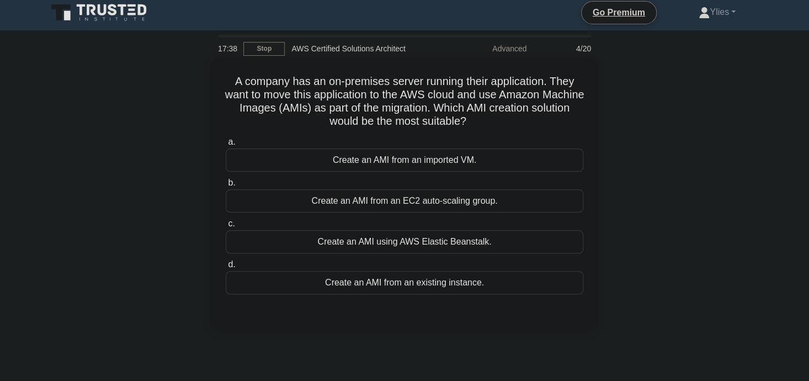
scroll to position [0, 0]
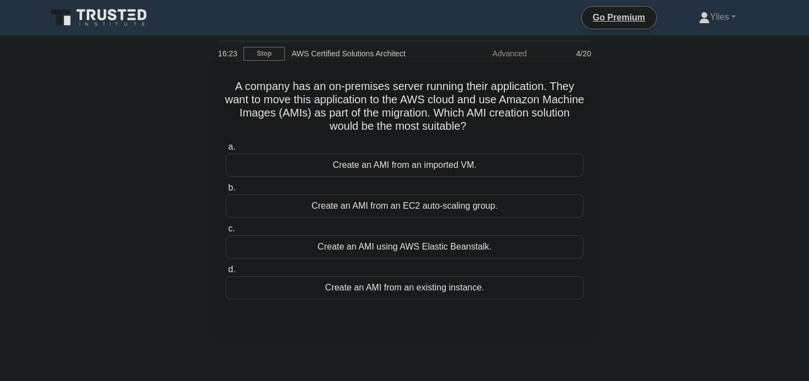
click at [464, 167] on div "Create an AMI from an imported VM." at bounding box center [405, 164] width 358 height 23
click at [226, 151] on input "a. Create an AMI from an imported VM." at bounding box center [226, 146] width 0 height 7
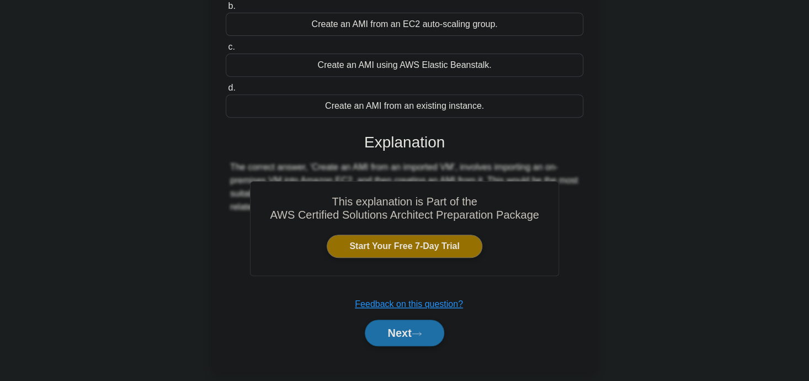
scroll to position [192, 0]
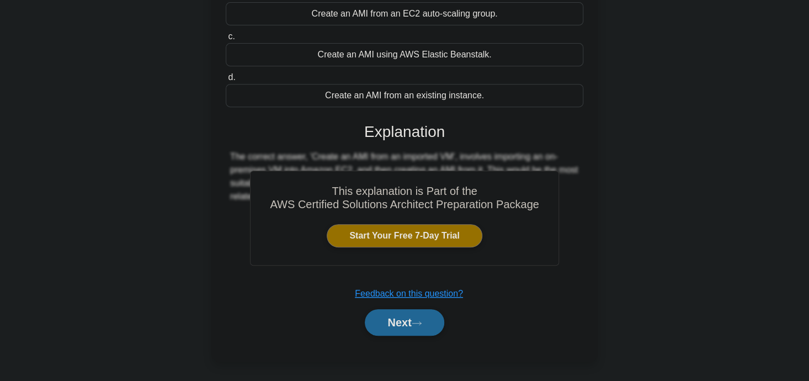
click at [410, 319] on button "Next" at bounding box center [404, 322] width 79 height 26
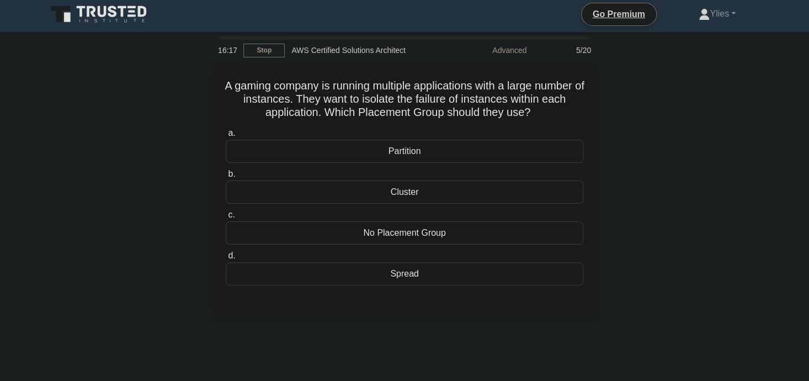
scroll to position [1, 0]
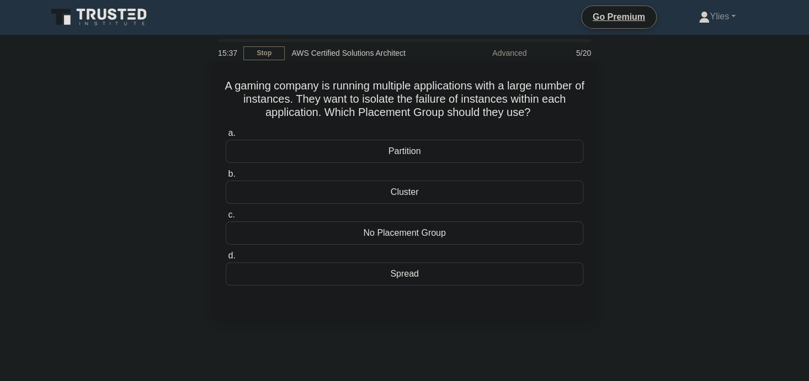
click at [421, 242] on div "No Placement Group" at bounding box center [405, 232] width 358 height 23
click at [226, 218] on input "c. No Placement Group" at bounding box center [226, 214] width 0 height 7
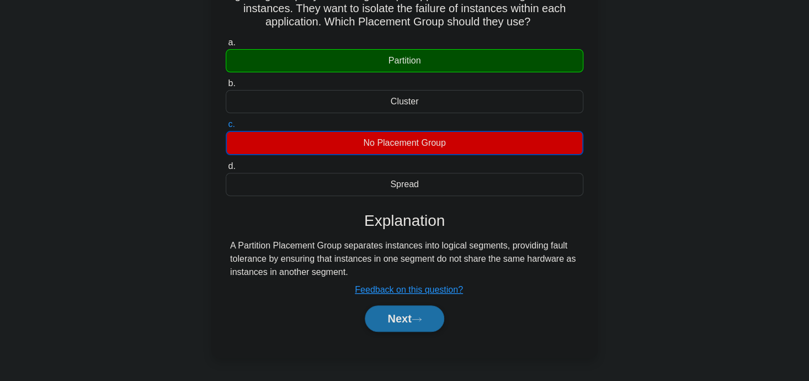
scroll to position [97, 0]
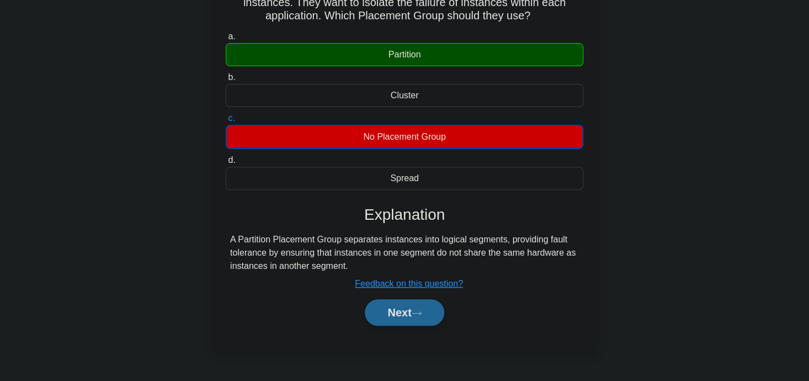
click at [403, 305] on button "Next" at bounding box center [404, 312] width 79 height 26
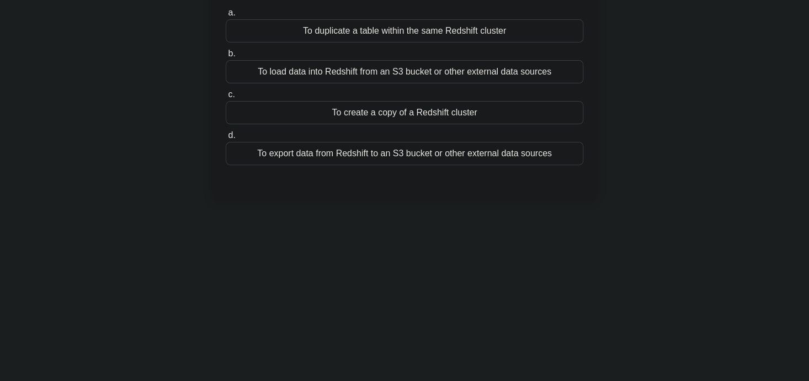
scroll to position [0, 0]
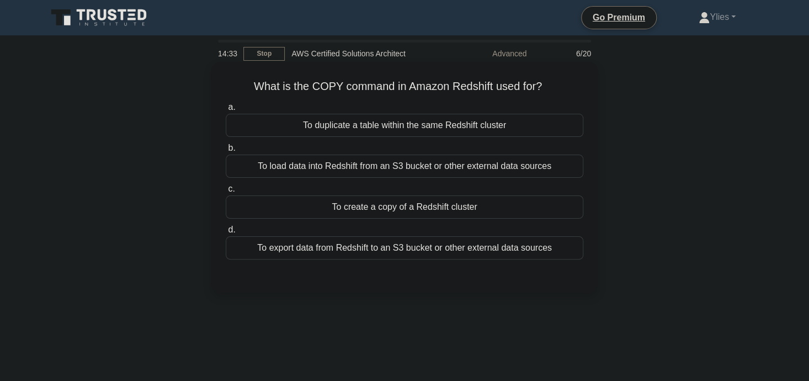
click at [421, 129] on div "To duplicate a table within the same Redshift cluster" at bounding box center [405, 125] width 358 height 23
click at [226, 111] on input "a. To duplicate a table within the same Redshift cluster" at bounding box center [226, 107] width 0 height 7
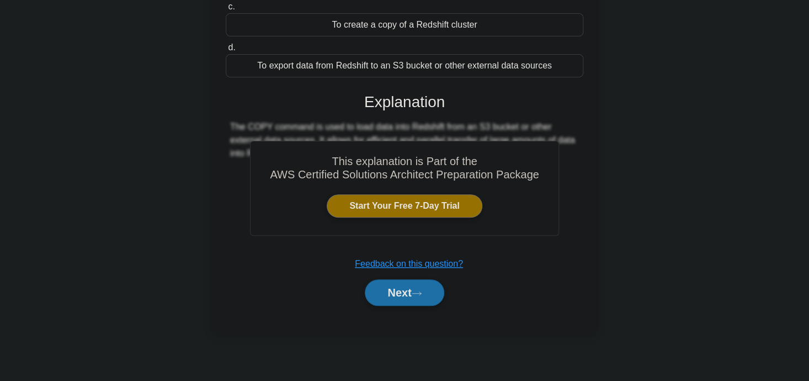
scroll to position [215, 0]
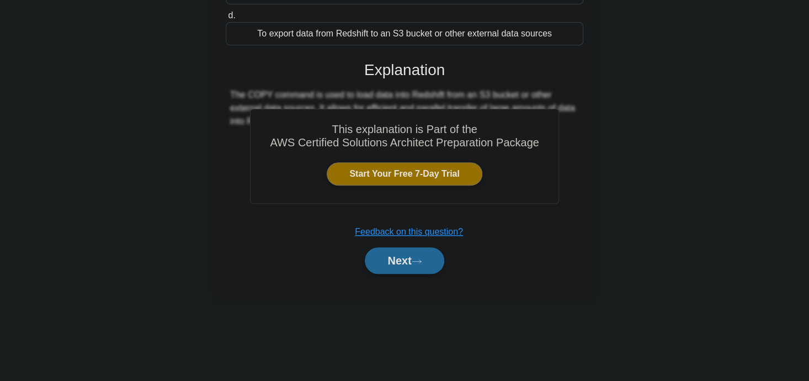
click at [398, 260] on button "Next" at bounding box center [404, 260] width 79 height 26
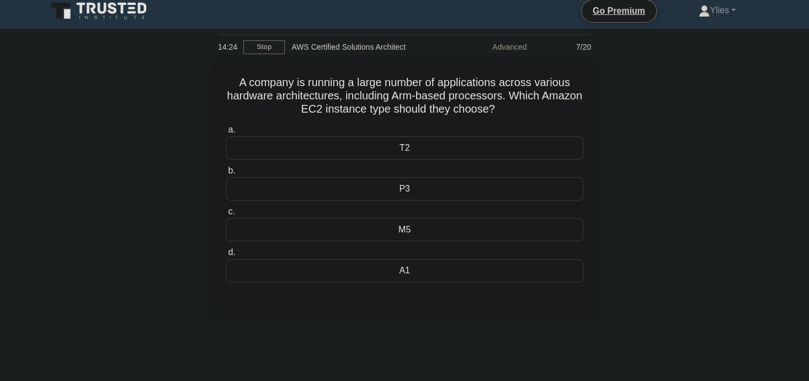
scroll to position [4, 0]
click at [409, 220] on div "M5" at bounding box center [405, 228] width 358 height 23
click at [226, 215] on input "c. M5" at bounding box center [226, 210] width 0 height 7
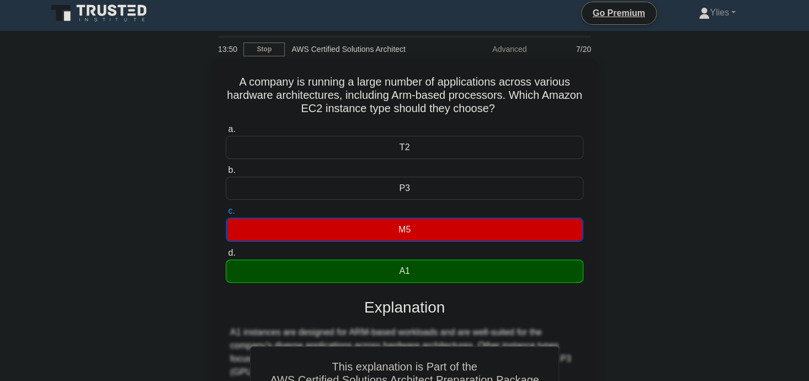
scroll to position [215, 0]
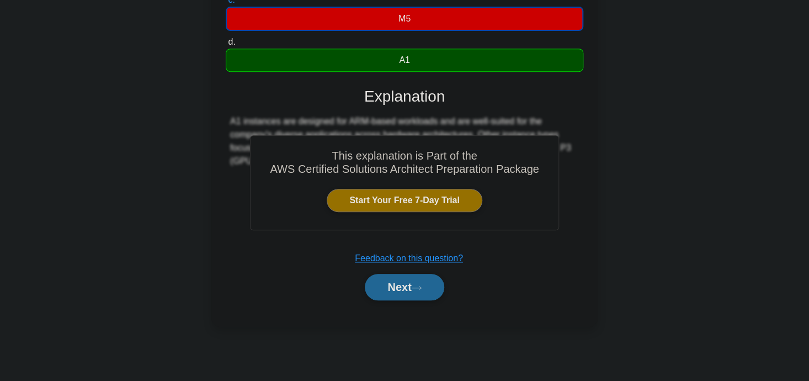
click at [395, 293] on button "Next" at bounding box center [404, 287] width 79 height 26
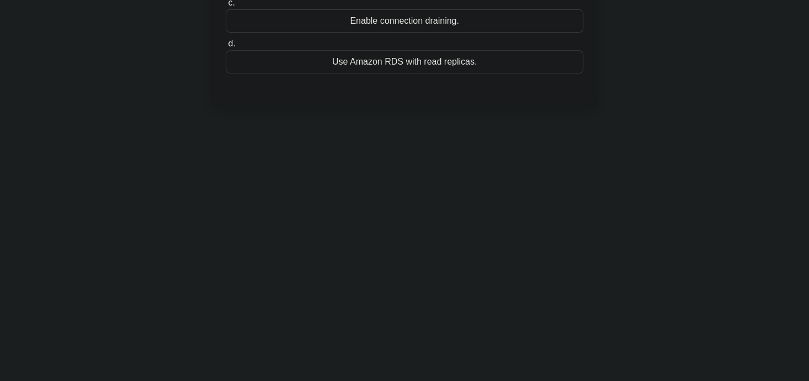
scroll to position [0, 0]
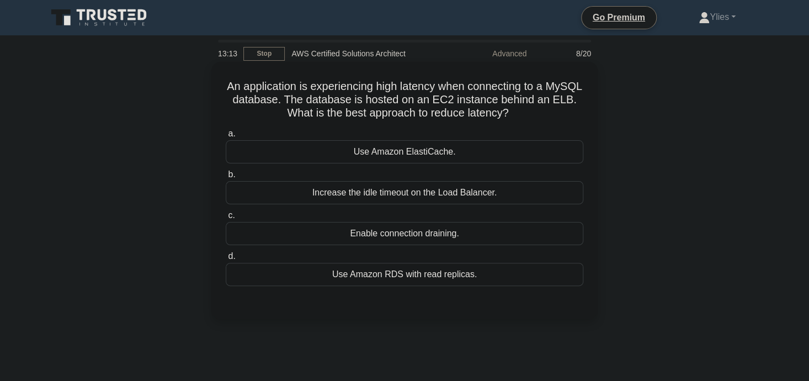
click at [404, 276] on div "Use Amazon RDS with read replicas." at bounding box center [405, 274] width 358 height 23
click at [226, 260] on input "d. Use Amazon RDS with read replicas." at bounding box center [226, 256] width 0 height 7
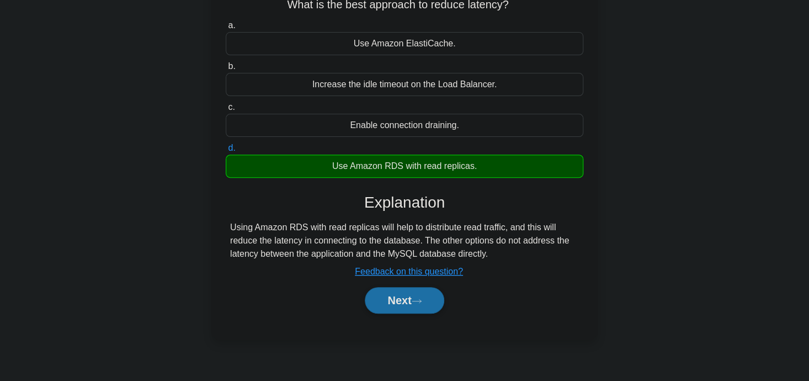
scroll to position [109, 0]
click at [415, 307] on button "Next" at bounding box center [404, 299] width 79 height 26
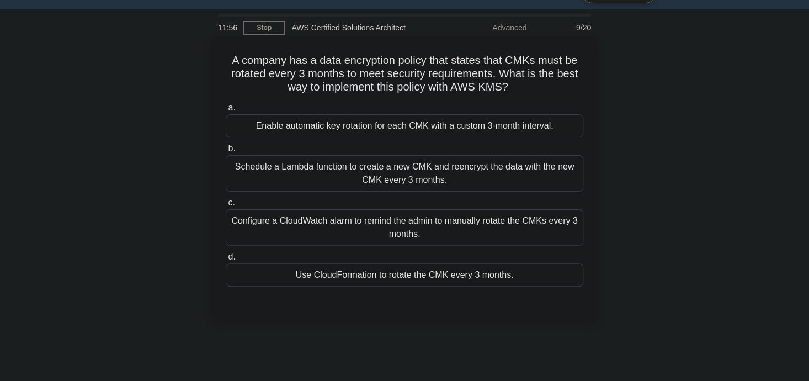
scroll to position [26, 0]
click at [424, 125] on div "Enable automatic key rotation for each CMK with a custom 3-month interval." at bounding box center [405, 125] width 358 height 23
click at [226, 111] on input "a. Enable automatic key rotation for each CMK with a custom 3-month interval." at bounding box center [226, 107] width 0 height 7
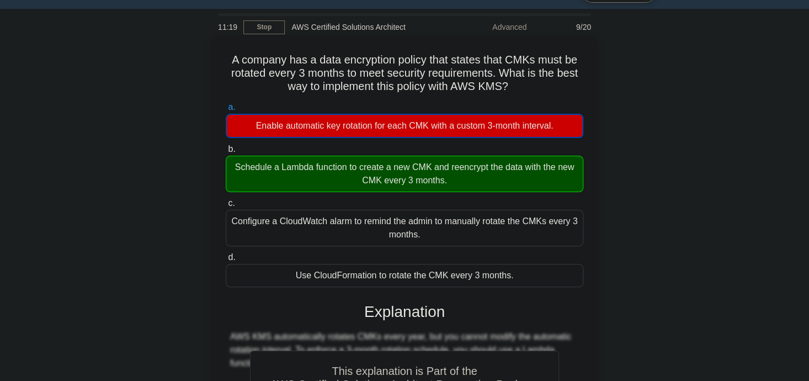
scroll to position [215, 0]
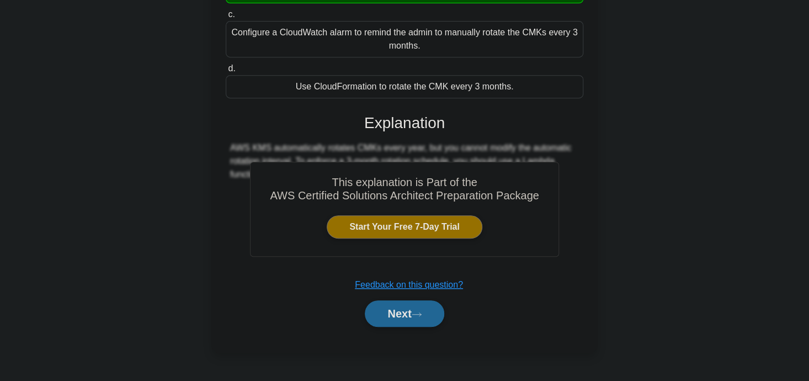
click at [408, 308] on button "Next" at bounding box center [404, 313] width 79 height 26
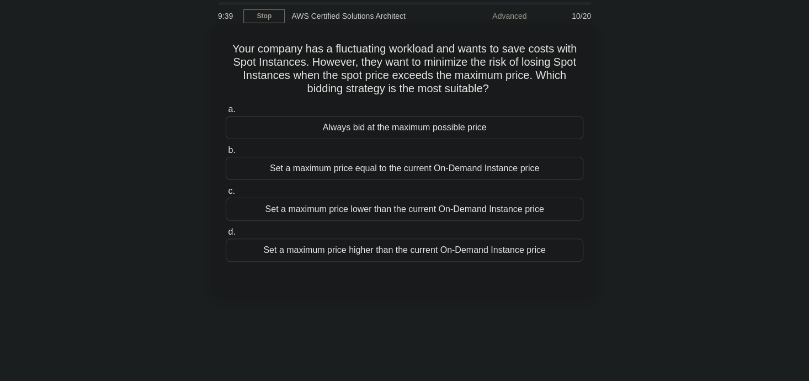
scroll to position [34, 0]
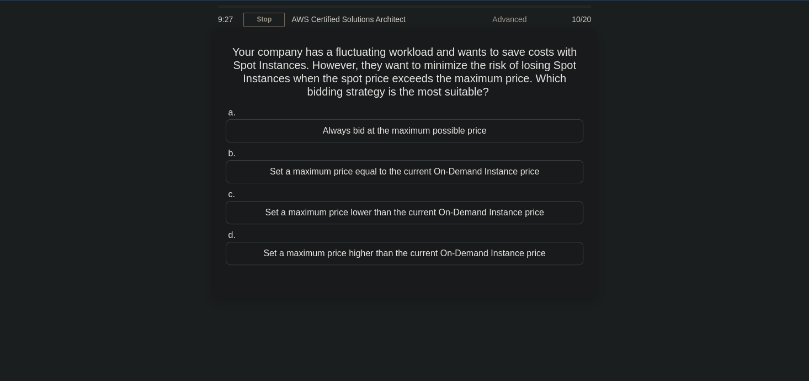
click at [532, 248] on div "Set a maximum price higher than the current On-Demand Instance price" at bounding box center [405, 253] width 358 height 23
click at [226, 239] on input "d. Set a maximum price higher than the current On-Demand Instance price" at bounding box center [226, 235] width 0 height 7
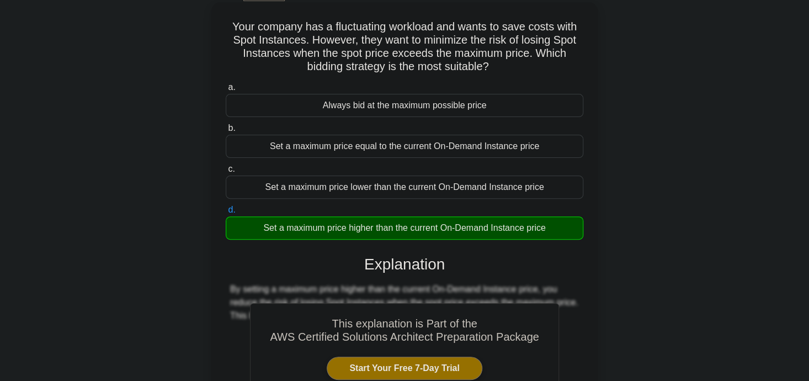
scroll to position [215, 0]
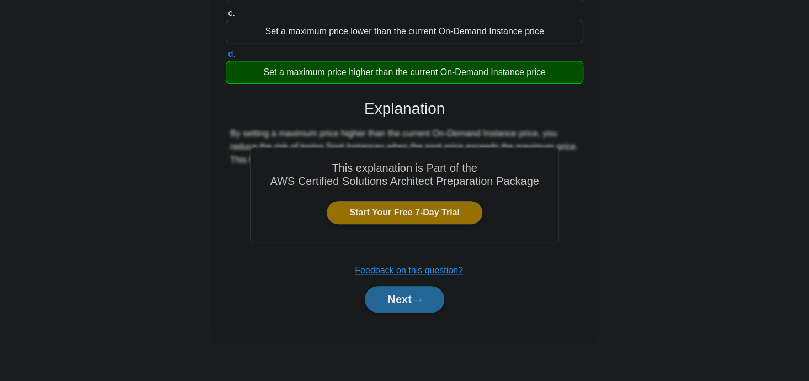
click at [415, 307] on button "Next" at bounding box center [404, 299] width 79 height 26
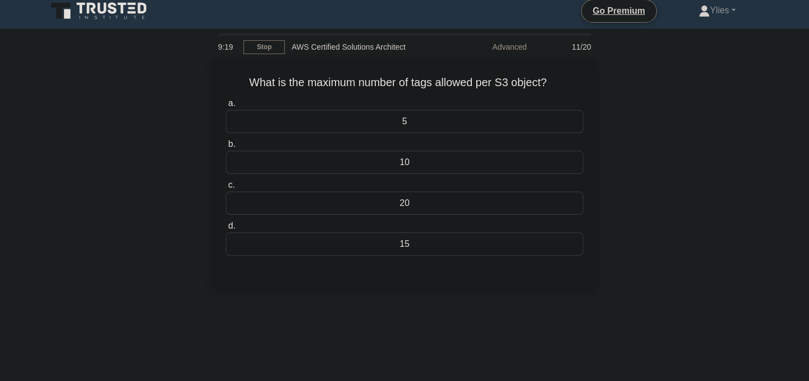
scroll to position [0, 0]
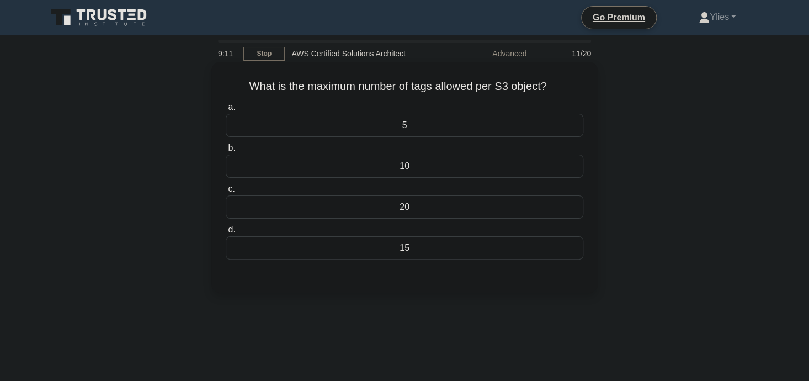
click at [430, 242] on div "15" at bounding box center [405, 247] width 358 height 23
click at [226, 233] on input "d. 15" at bounding box center [226, 229] width 0 height 7
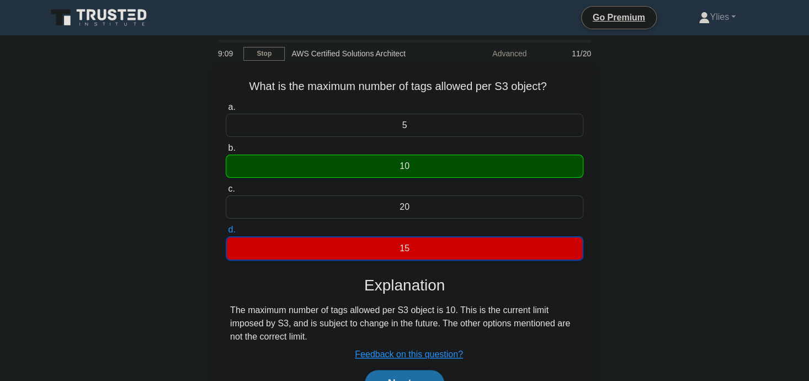
scroll to position [215, 0]
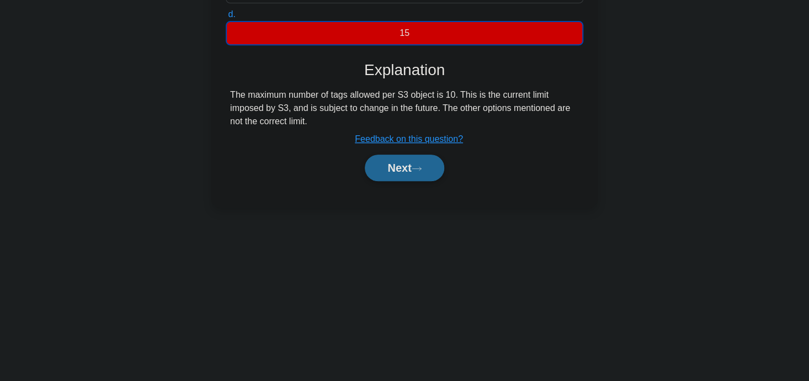
click at [421, 178] on button "Next" at bounding box center [404, 167] width 79 height 26
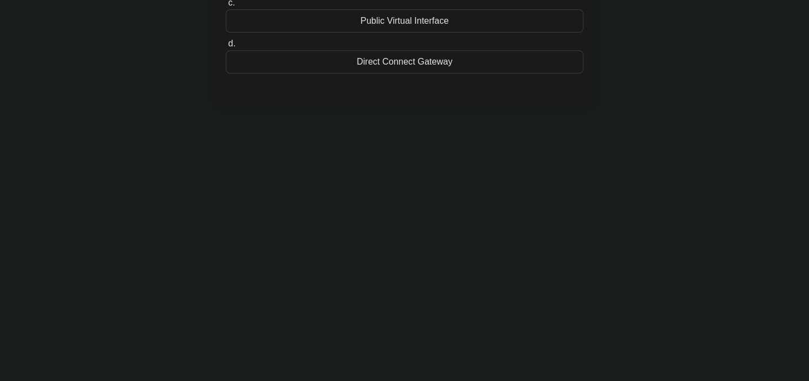
scroll to position [0, 0]
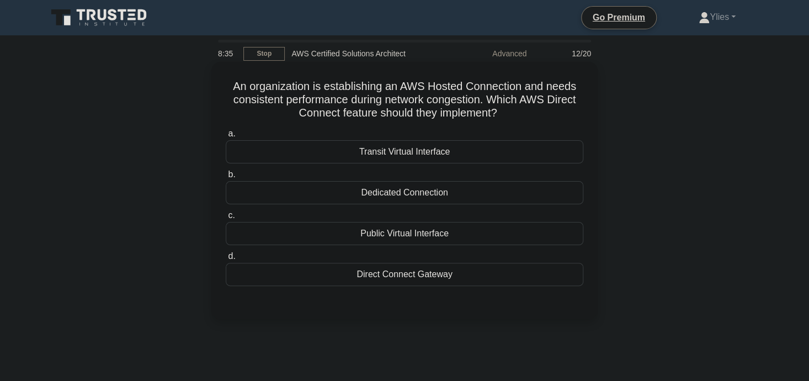
click at [423, 186] on div "Dedicated Connection" at bounding box center [405, 192] width 358 height 23
click at [226, 178] on input "b. Dedicated Connection" at bounding box center [226, 174] width 0 height 7
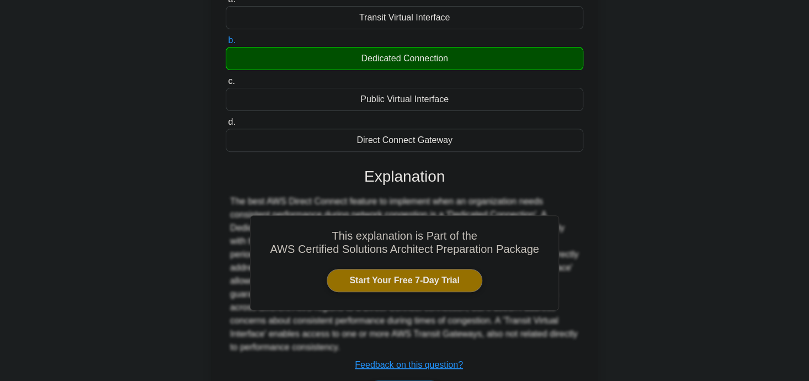
scroll to position [215, 0]
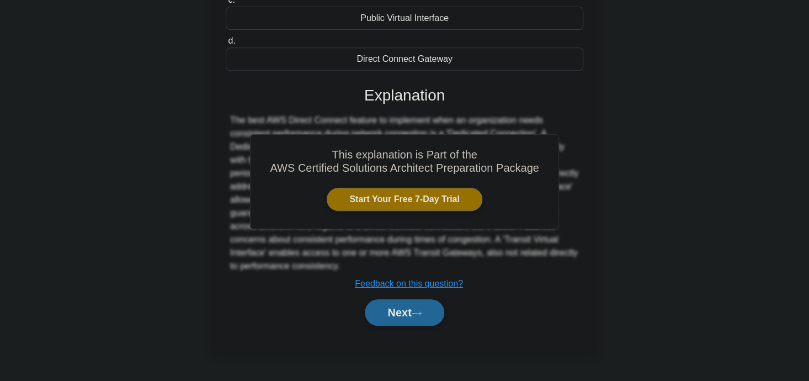
click at [419, 314] on button "Next" at bounding box center [404, 312] width 79 height 26
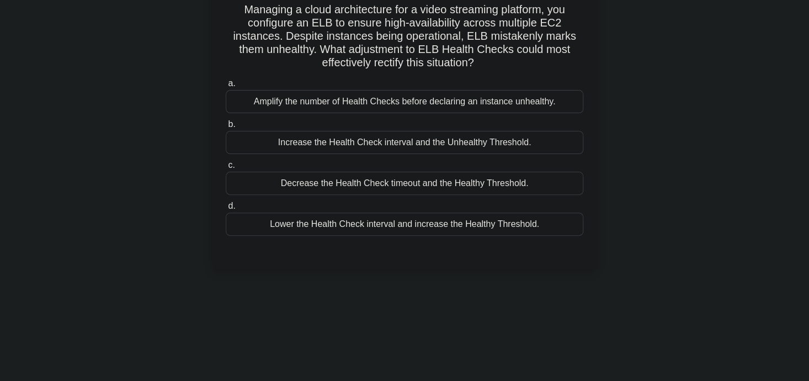
scroll to position [81, 0]
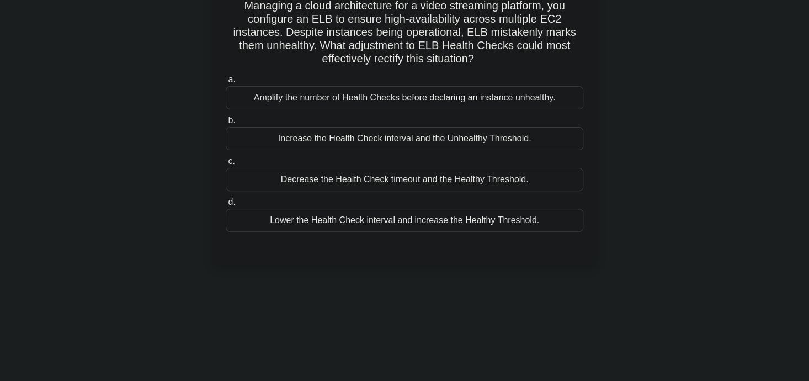
click at [410, 142] on div "Increase the Health Check interval and the Unhealthy Threshold." at bounding box center [405, 138] width 358 height 23
click at [226, 124] on input "b. Increase the Health Check interval and the Unhealthy Threshold." at bounding box center [226, 120] width 0 height 7
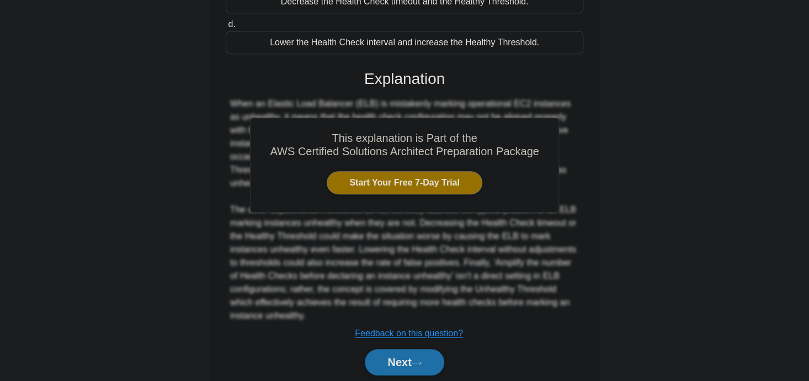
scroll to position [268, 0]
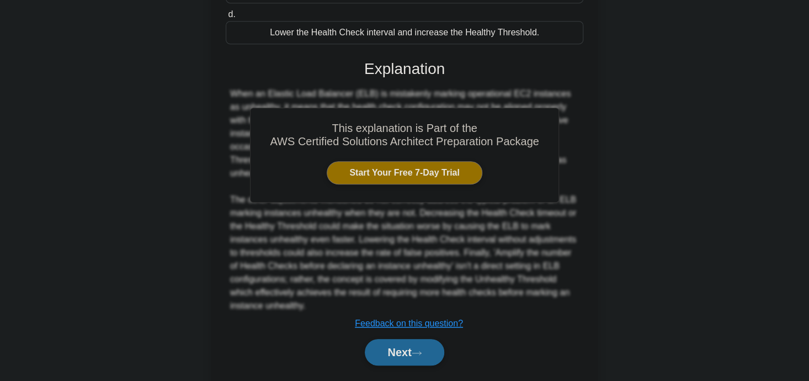
click at [429, 351] on button "Next" at bounding box center [404, 352] width 79 height 26
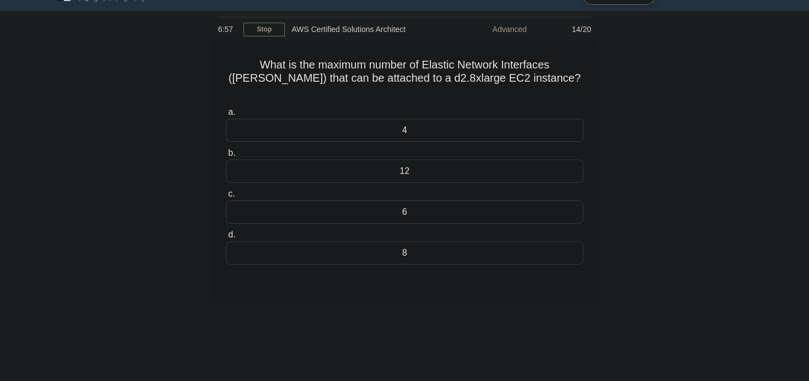
scroll to position [0, 0]
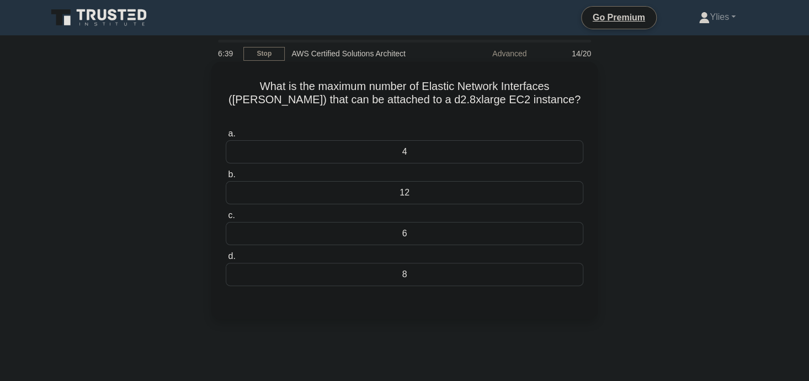
click at [401, 223] on div "6" at bounding box center [405, 233] width 358 height 23
click at [226, 219] on input "c. 6" at bounding box center [226, 215] width 0 height 7
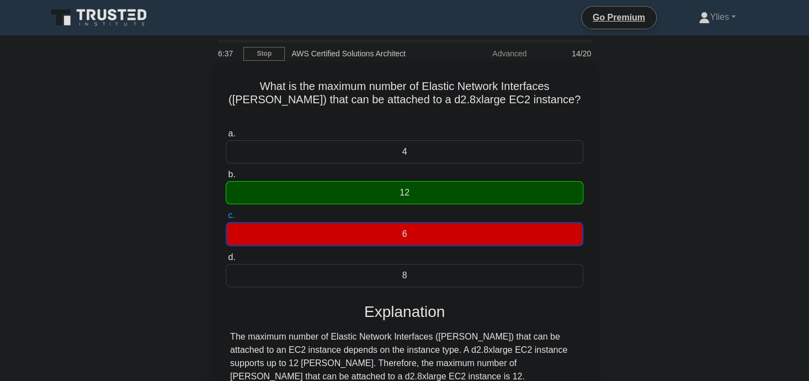
scroll to position [215, 0]
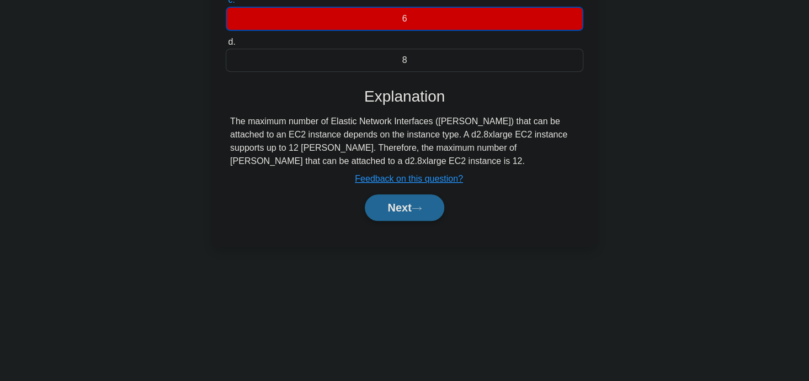
click at [384, 194] on button "Next" at bounding box center [404, 207] width 79 height 26
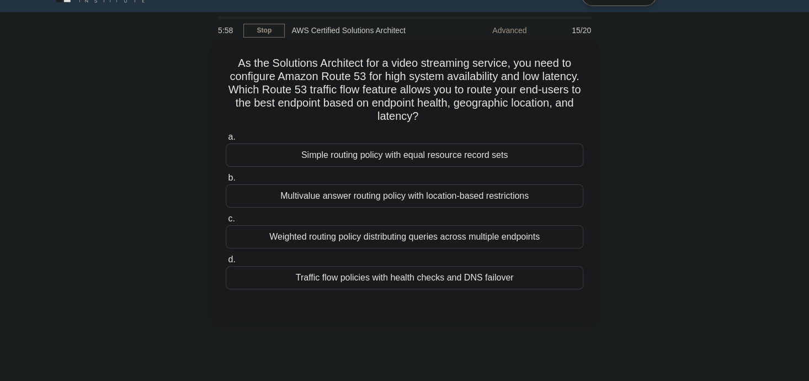
scroll to position [0, 0]
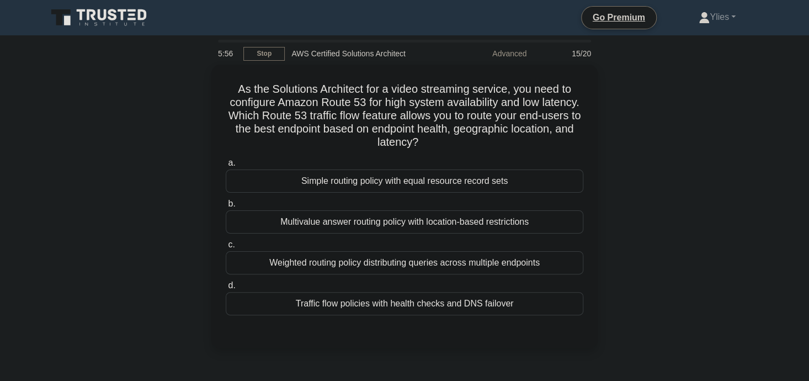
click at [180, 269] on div "As the Solutions Architect for a video streaming service, you need to configure…" at bounding box center [404, 213] width 728 height 297
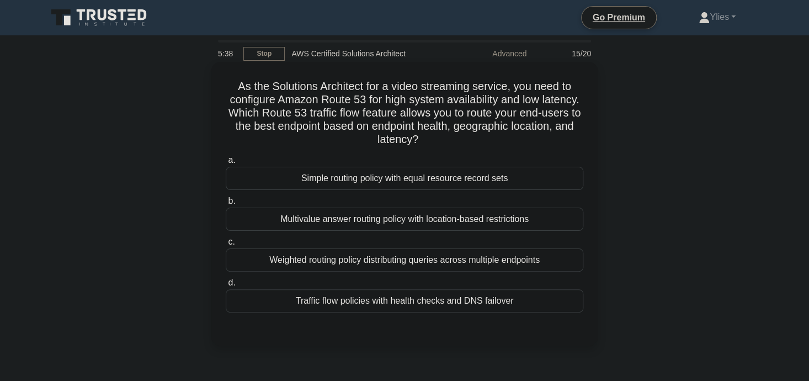
click at [278, 255] on div "Weighted routing policy distributing queries across multiple endpoints" at bounding box center [405, 259] width 358 height 23
click at [226, 246] on input "c. Weighted routing policy distributing queries across multiple endpoints" at bounding box center [226, 241] width 0 height 7
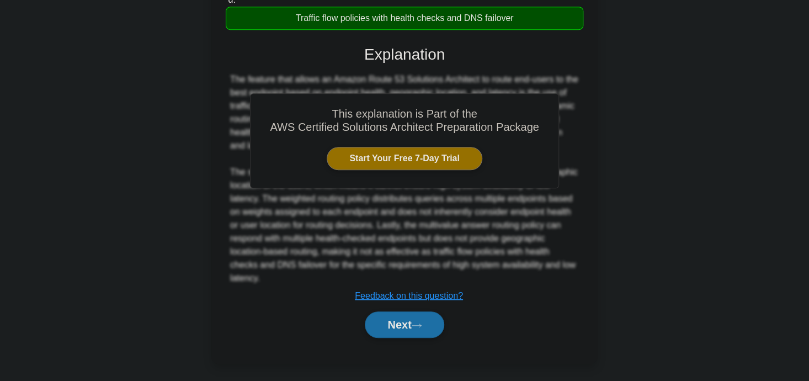
scroll to position [285, 0]
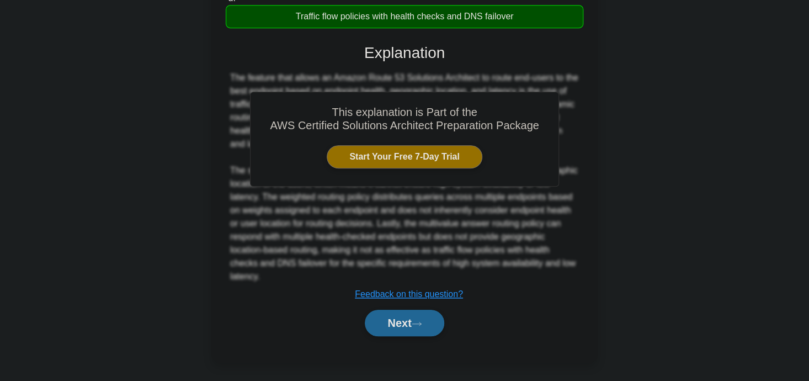
click at [410, 326] on button "Next" at bounding box center [404, 323] width 79 height 26
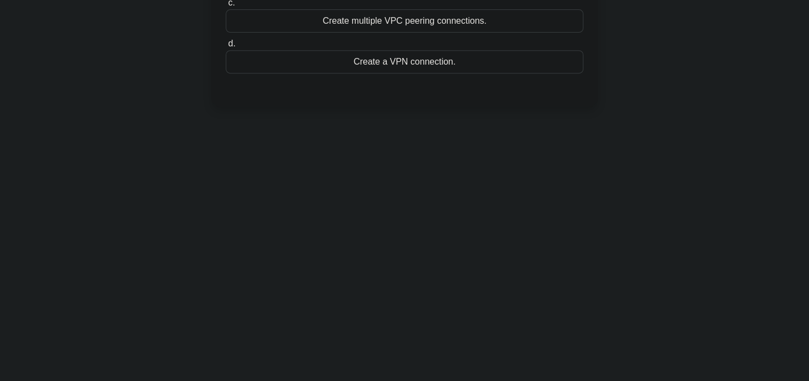
scroll to position [0, 0]
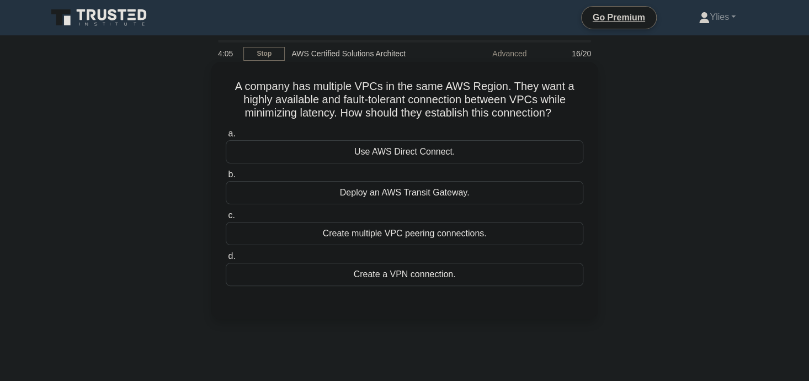
click at [351, 81] on h5 "A company has multiple VPCs in the same AWS Region. They want a highly availabl…" at bounding box center [405, 99] width 360 height 41
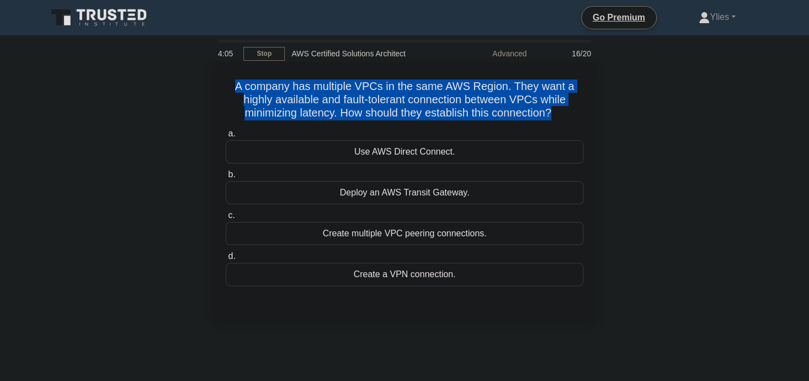
click at [351, 81] on h5 "A company has multiple VPCs in the same AWS Region. They want a highly availabl…" at bounding box center [405, 99] width 360 height 41
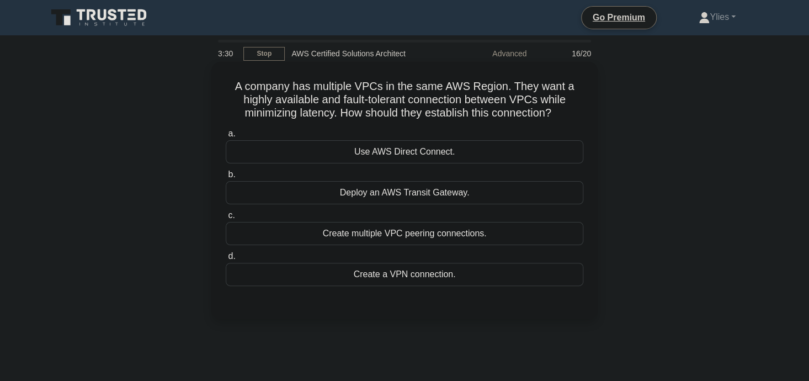
click at [415, 173] on label "b. Deploy an AWS Transit Gateway." at bounding box center [405, 186] width 358 height 36
click at [226, 173] on input "b. Deploy an AWS Transit Gateway." at bounding box center [226, 174] width 0 height 7
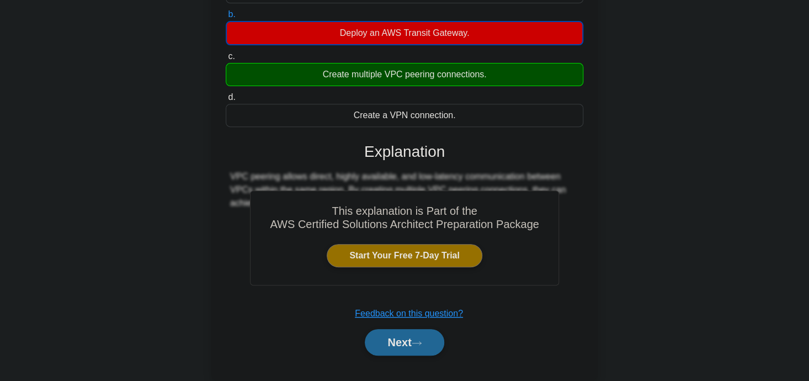
scroll to position [174, 0]
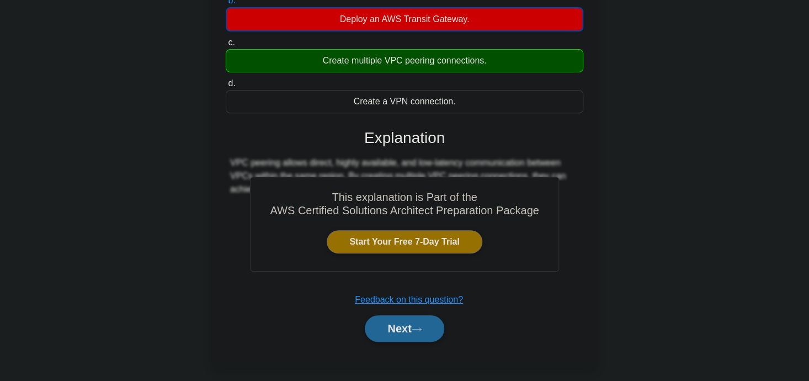
click at [403, 326] on button "Next" at bounding box center [404, 328] width 79 height 26
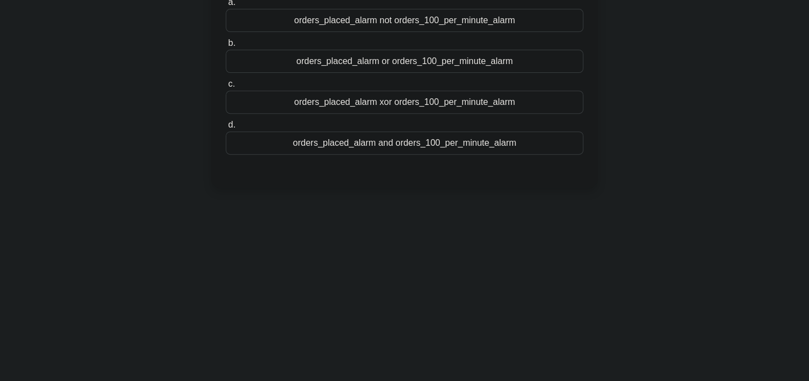
scroll to position [0, 0]
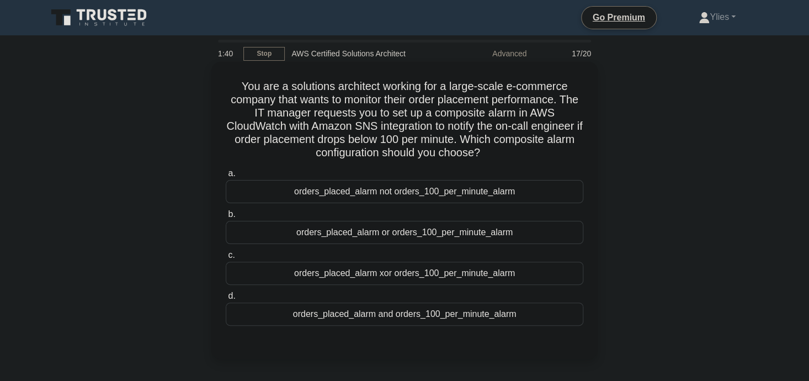
click at [444, 195] on div "orders_placed_alarm not orders_100_per_minute_alarm" at bounding box center [405, 191] width 358 height 23
click at [226, 177] on input "a. orders_placed_alarm not orders_100_per_minute_alarm" at bounding box center [226, 173] width 0 height 7
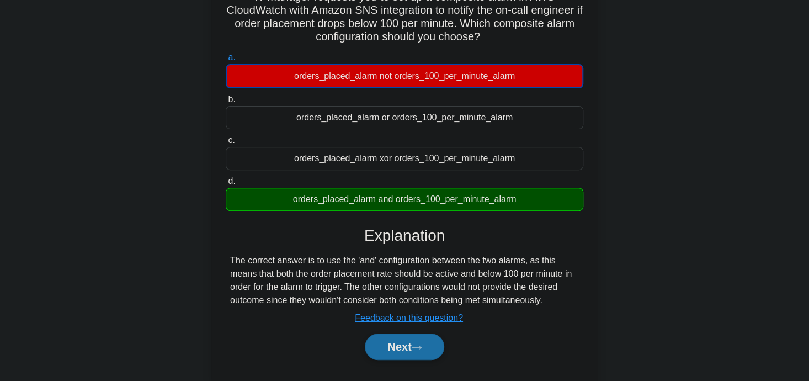
scroll to position [121, 0]
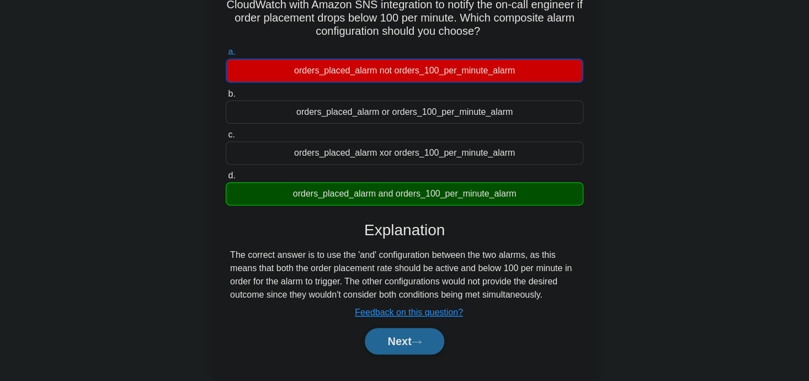
click at [405, 338] on button "Next" at bounding box center [404, 341] width 79 height 26
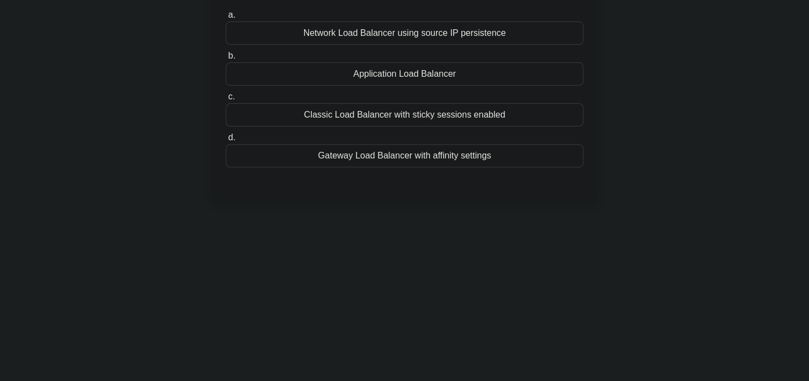
scroll to position [0, 0]
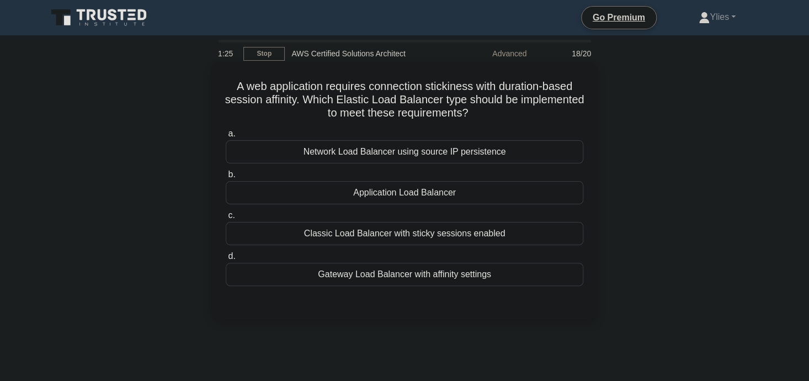
click at [399, 186] on div "Application Load Balancer" at bounding box center [405, 192] width 358 height 23
click at [226, 178] on input "b. Application Load Balancer" at bounding box center [226, 174] width 0 height 7
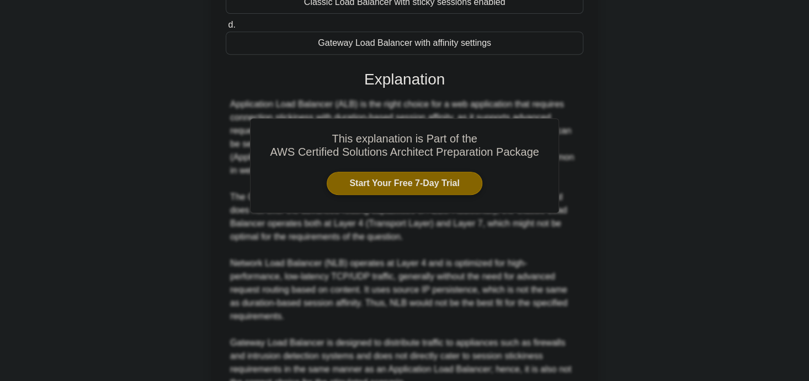
scroll to position [338, 0]
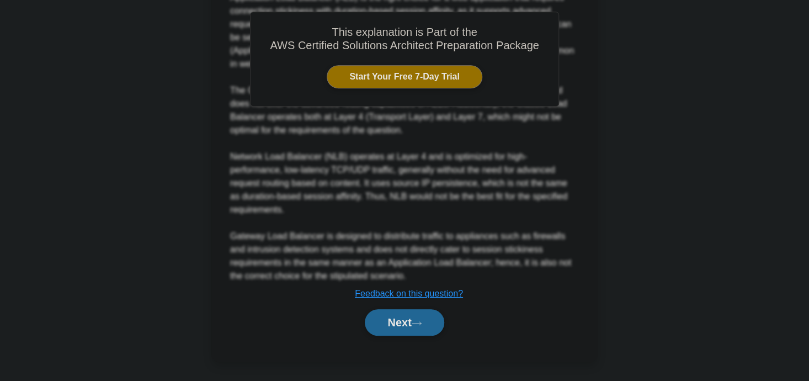
click at [391, 316] on button "Next" at bounding box center [404, 322] width 79 height 26
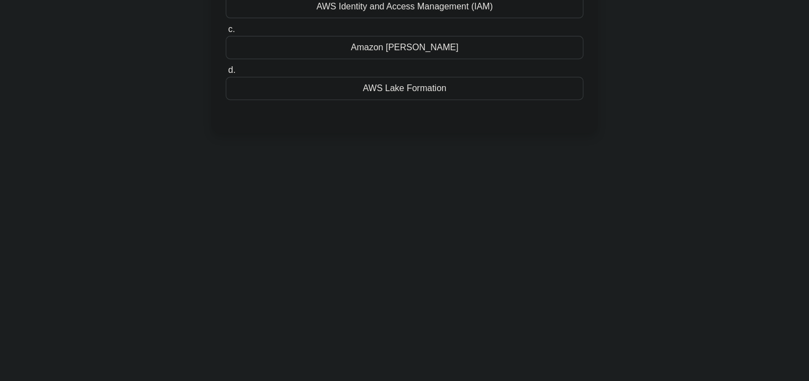
scroll to position [0, 0]
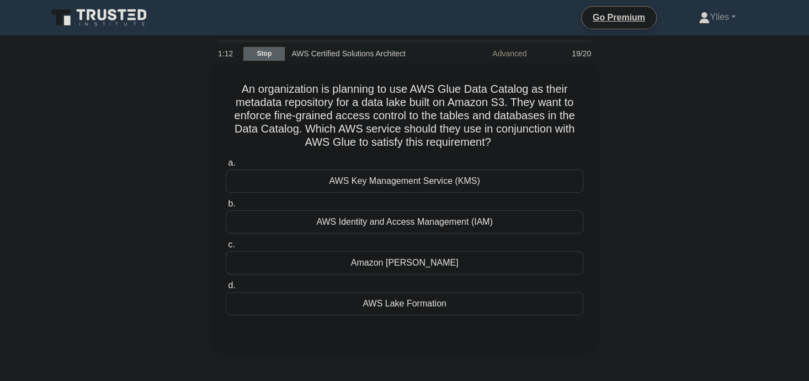
click at [257, 52] on link "Stop" at bounding box center [263, 54] width 41 height 14
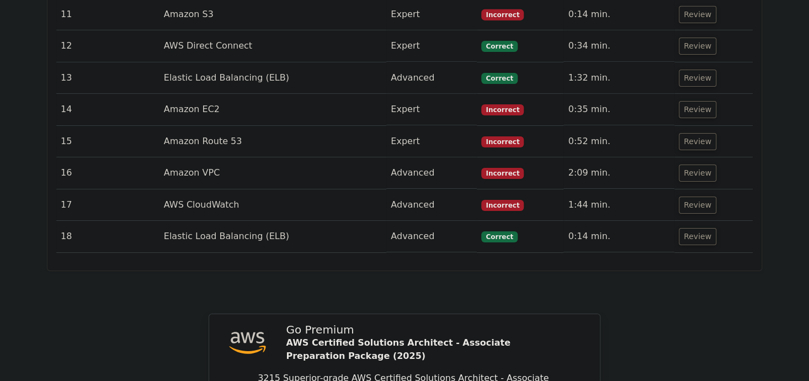
scroll to position [828, 0]
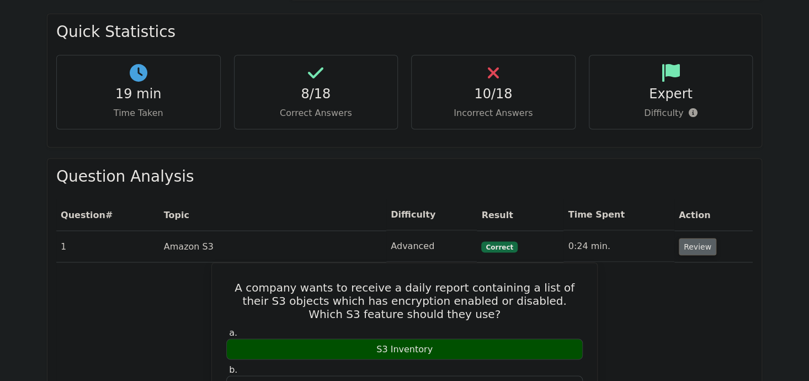
click at [691, 238] on button "Review" at bounding box center [698, 246] width 38 height 17
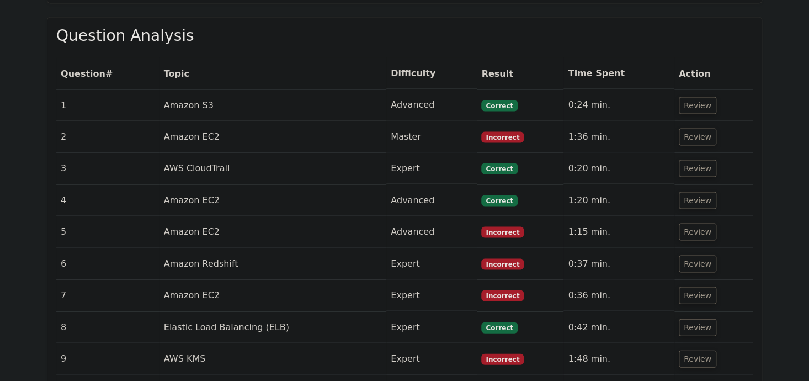
scroll to position [1749, 0]
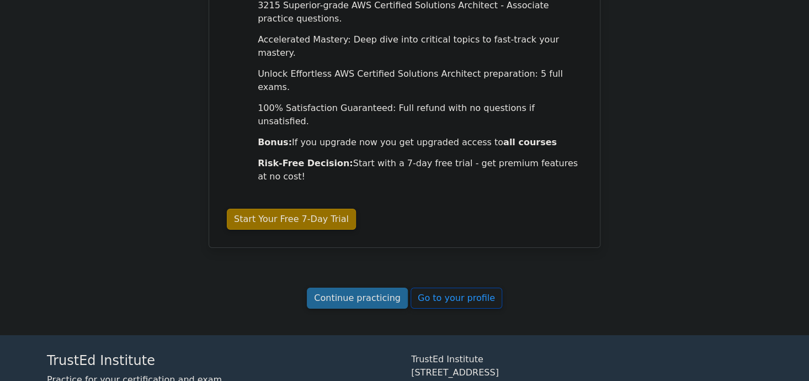
click at [380, 287] on link "Continue practicing" at bounding box center [357, 297] width 101 height 21
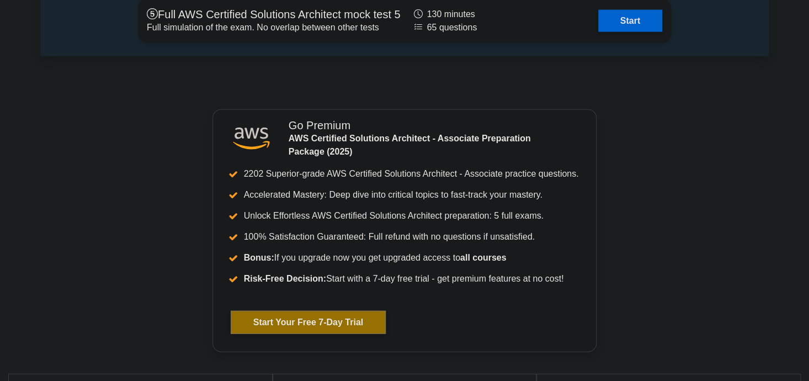
scroll to position [3223, 0]
